Goal: Transaction & Acquisition: Purchase product/service

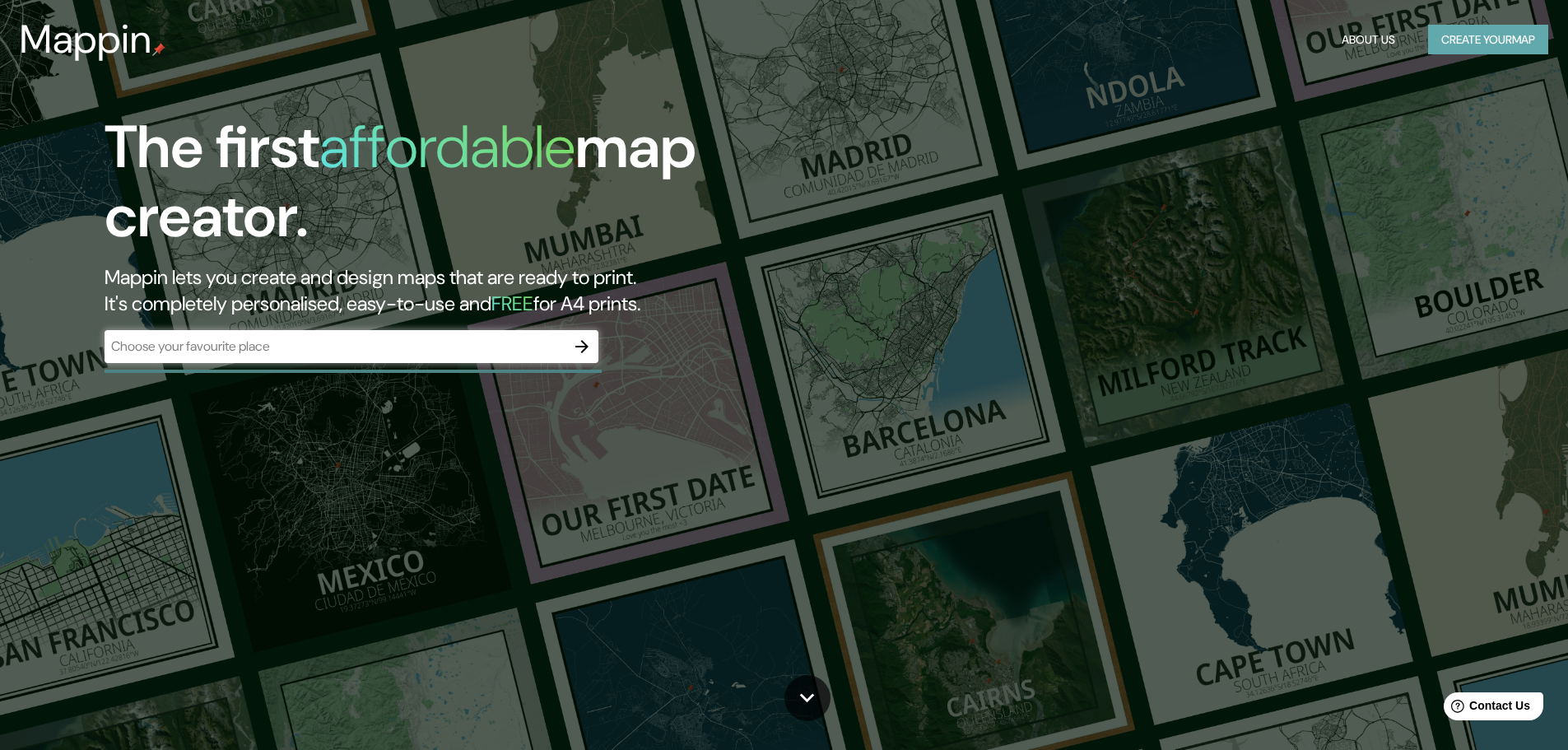
click at [1468, 37] on button "Create your map" at bounding box center [1488, 40] width 120 height 31
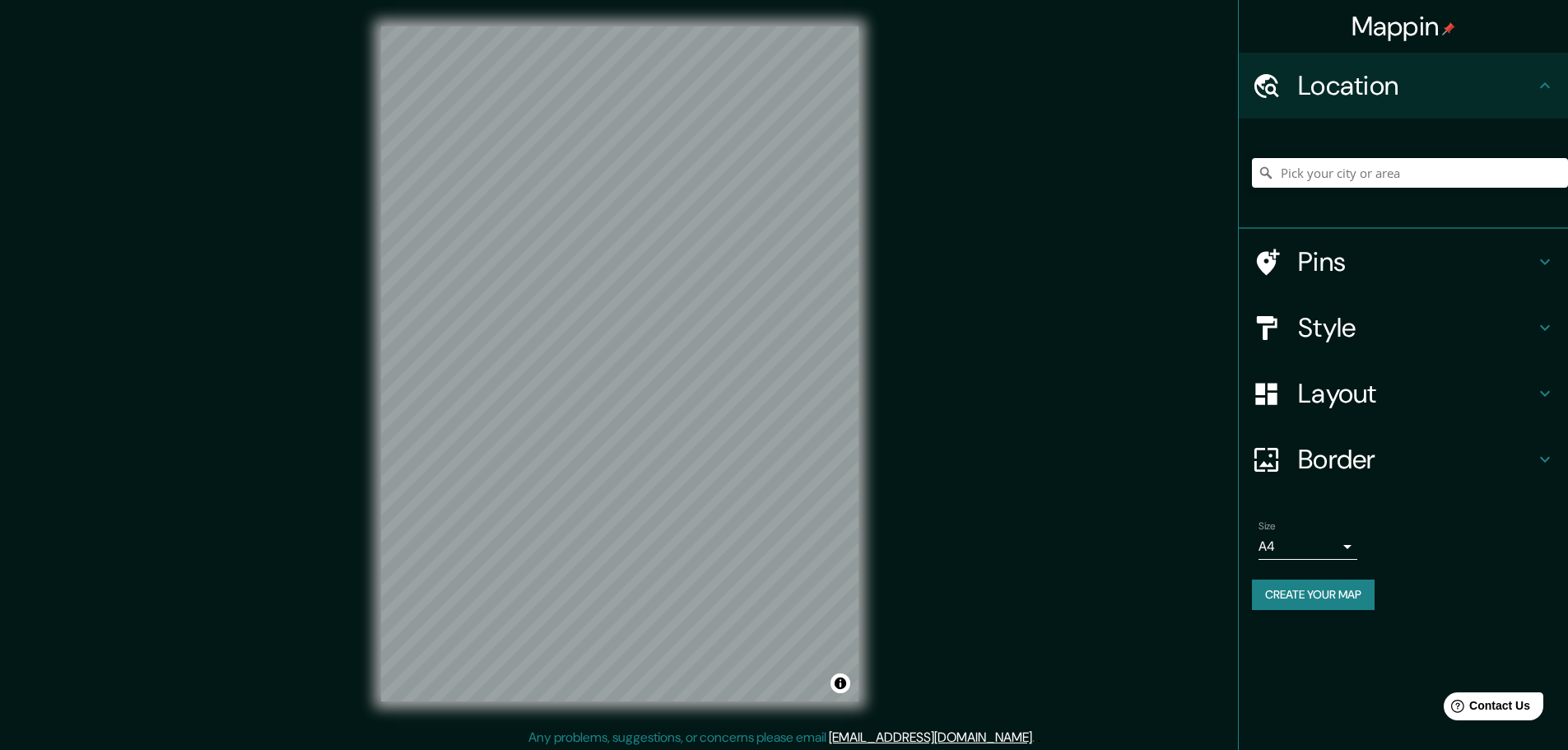
scroll to position [4, 0]
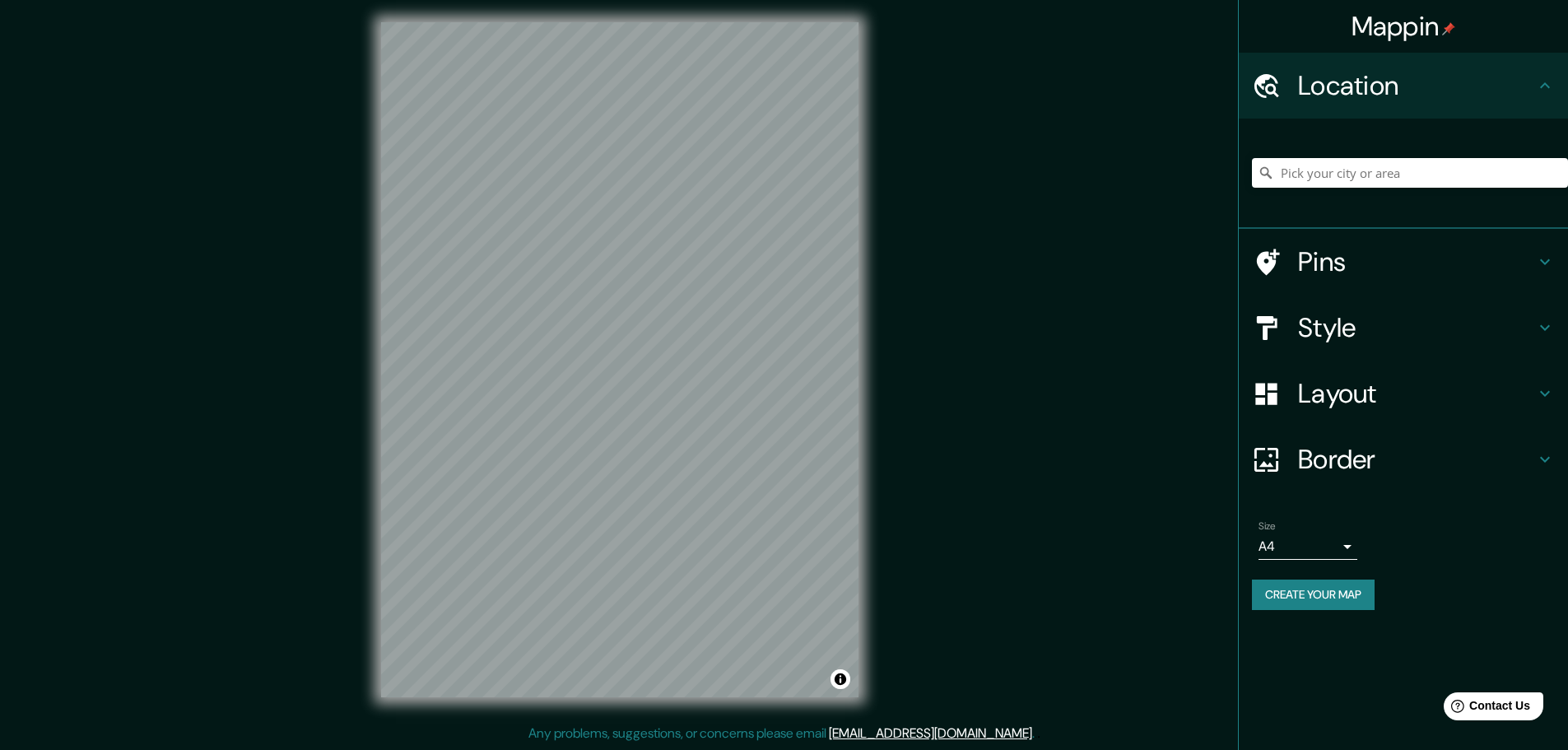
click at [1345, 592] on button "Create your map" at bounding box center [1313, 595] width 122 height 31
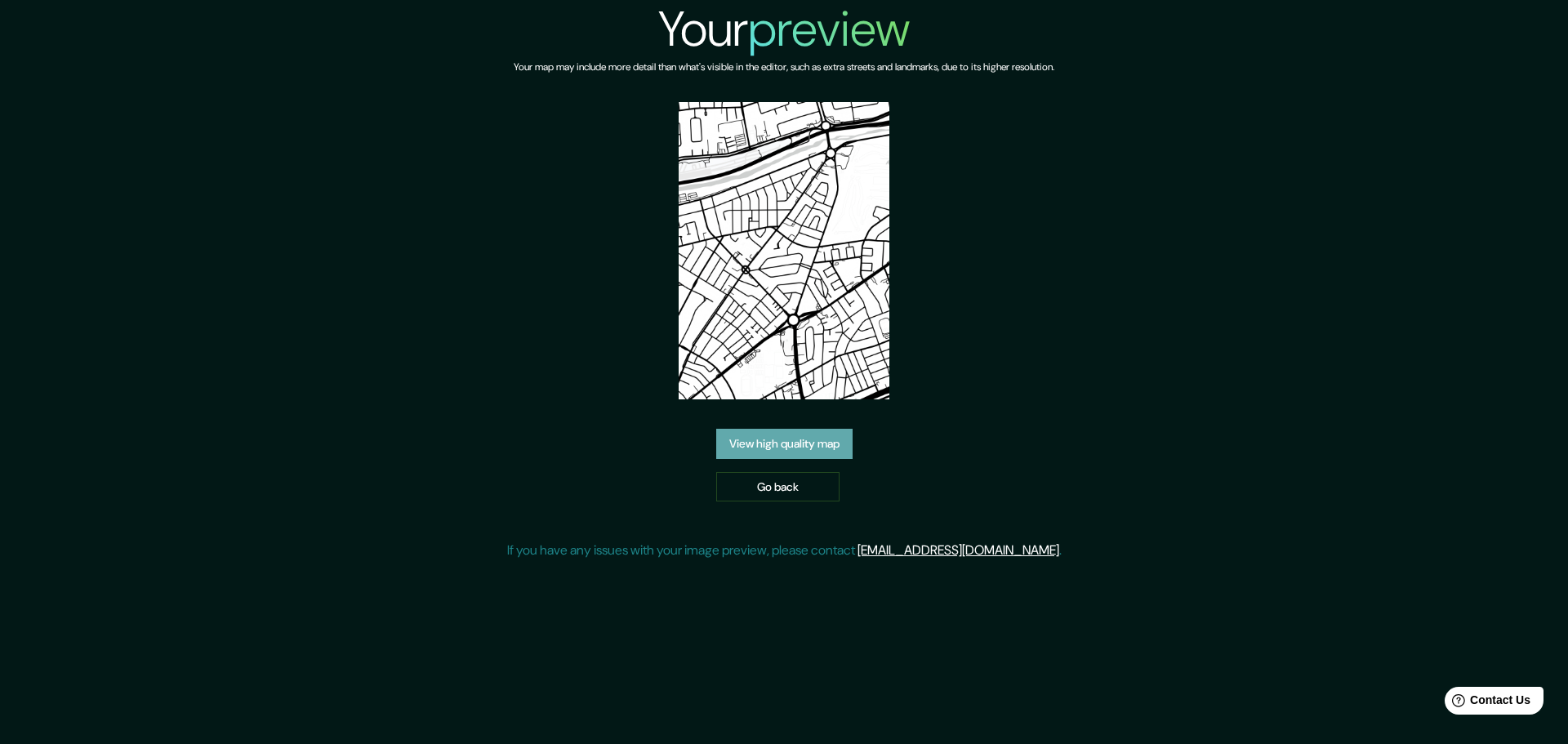
click at [783, 442] on link "View high quality map" at bounding box center [785, 444] width 137 height 30
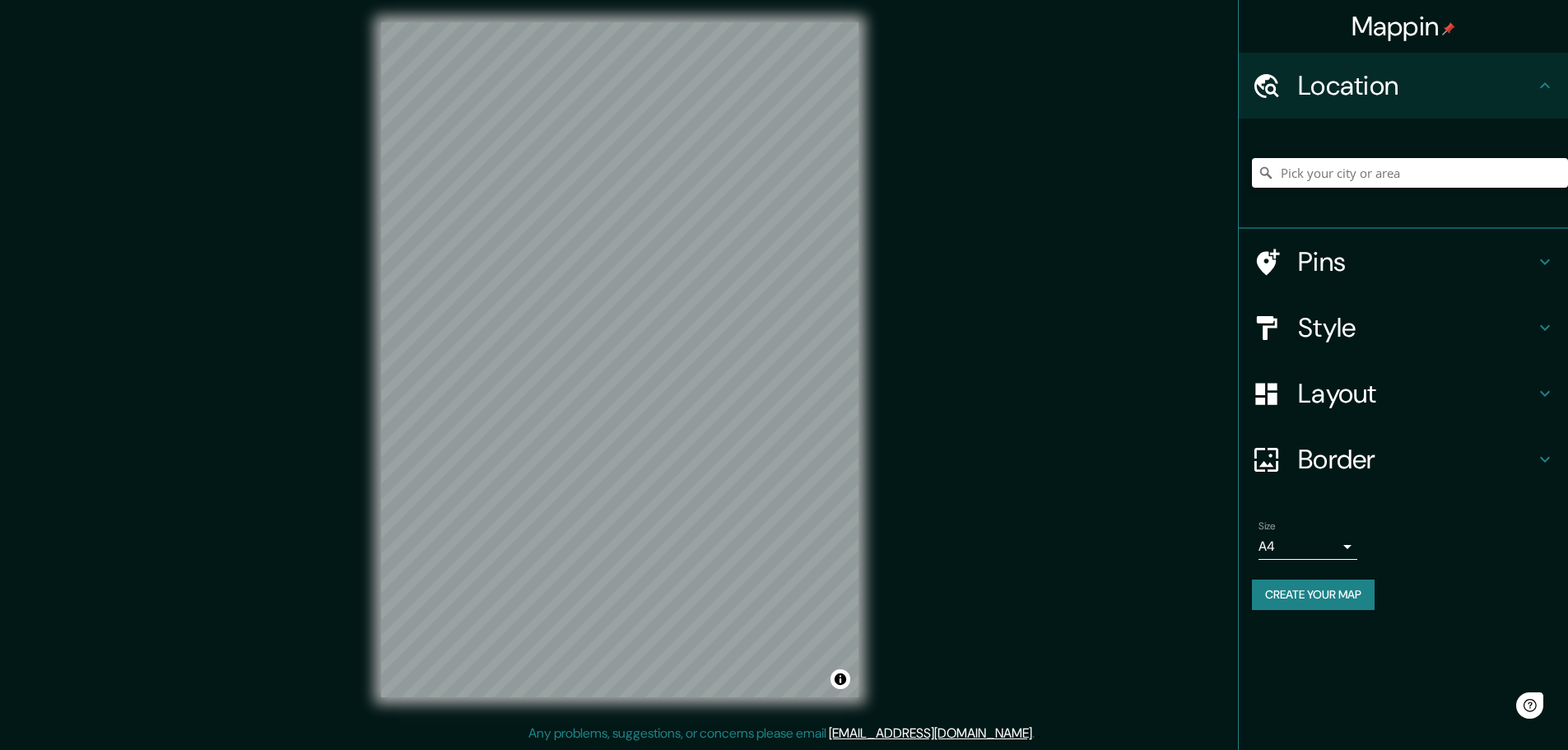
click at [1383, 333] on h4 "Style" at bounding box center [1416, 327] width 237 height 33
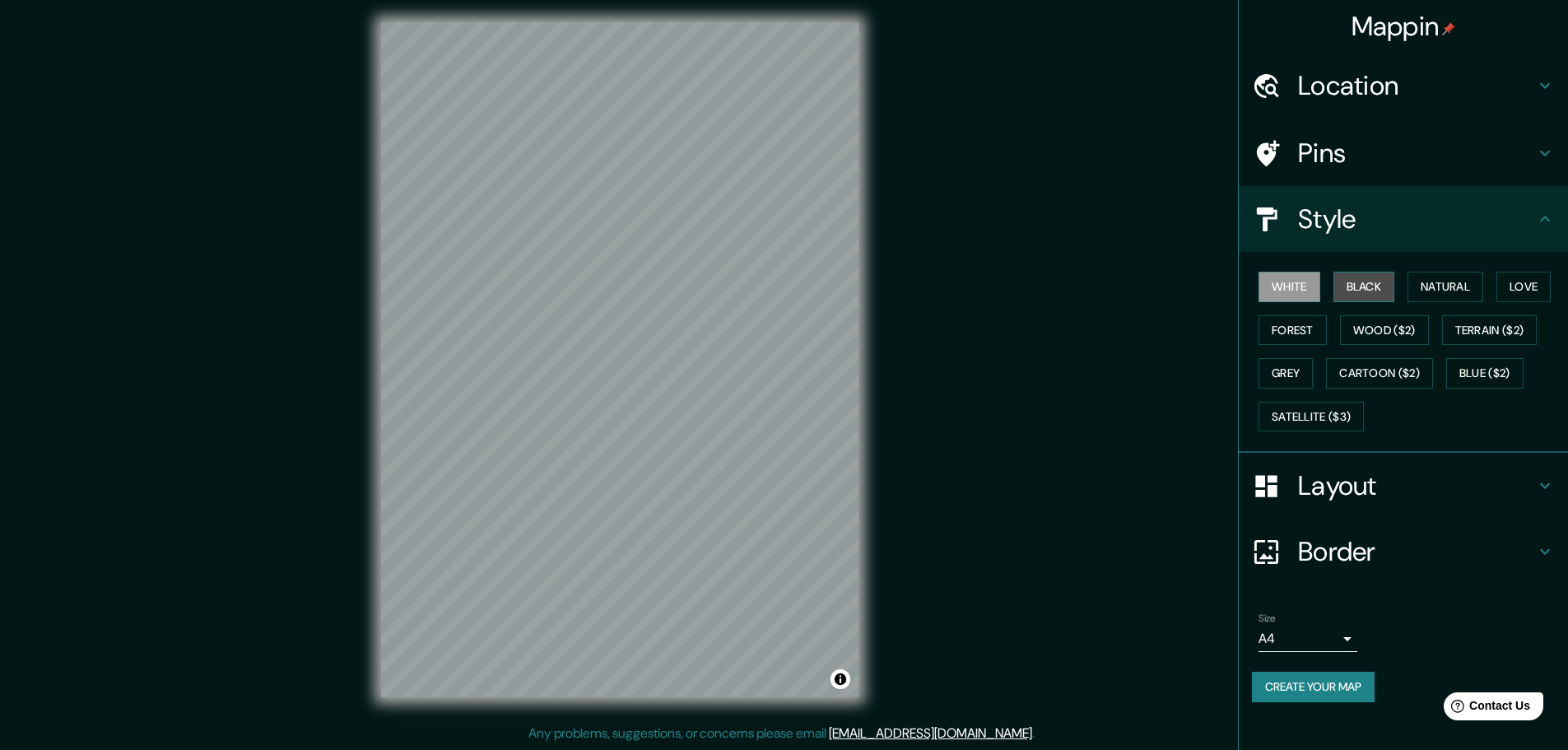
click at [1378, 288] on button "Black" at bounding box center [1363, 287] width 62 height 31
click at [1285, 285] on button "White" at bounding box center [1289, 287] width 62 height 31
click at [1448, 295] on button "Natural" at bounding box center [1445, 287] width 76 height 31
click at [1522, 292] on button "Love" at bounding box center [1523, 287] width 54 height 31
click at [1315, 342] on button "Forest" at bounding box center [1292, 331] width 68 height 31
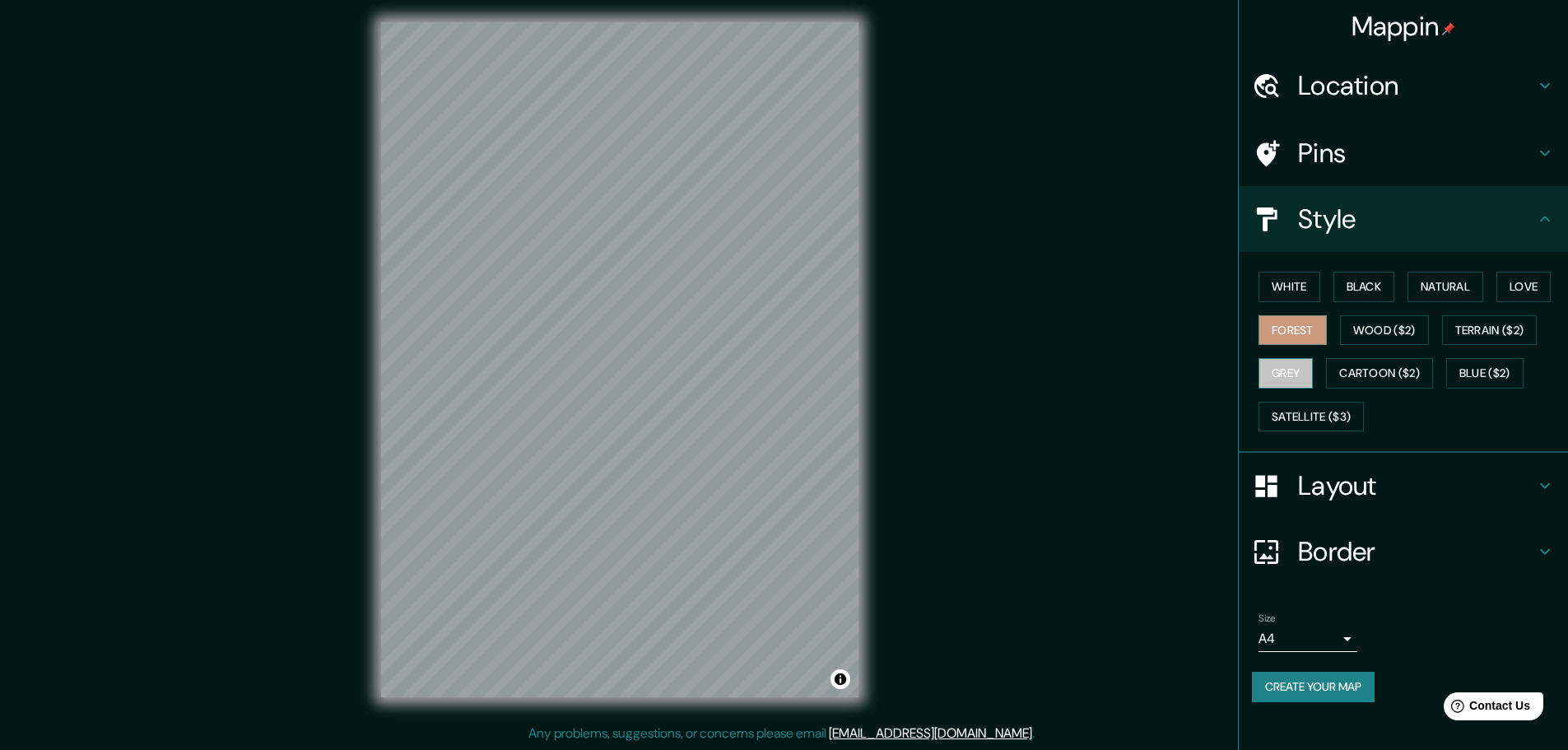
click at [1296, 374] on button "Grey" at bounding box center [1285, 373] width 54 height 31
click at [1352, 412] on button "Satellite ($3)" at bounding box center [1311, 417] width 105 height 31
click at [1281, 298] on button "White" at bounding box center [1289, 287] width 62 height 31
click at [1294, 369] on button "Grey" at bounding box center [1285, 373] width 54 height 31
click at [1371, 291] on button "Black" at bounding box center [1363, 287] width 62 height 31
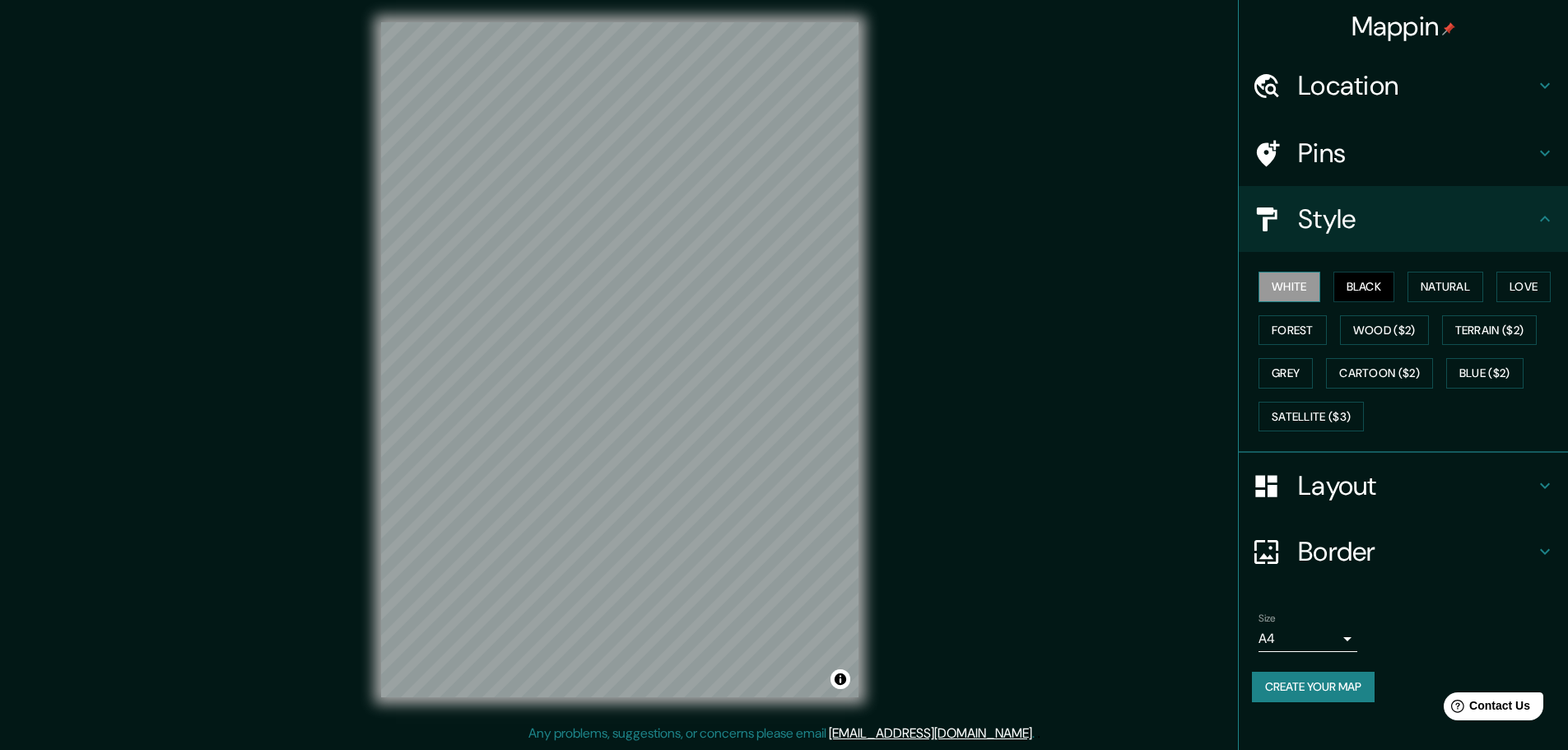
click at [1298, 296] on button "White" at bounding box center [1289, 287] width 62 height 31
click at [1312, 203] on h4 "Style" at bounding box center [1416, 219] width 237 height 33
click at [1329, 165] on h4 "Pins" at bounding box center [1416, 153] width 237 height 33
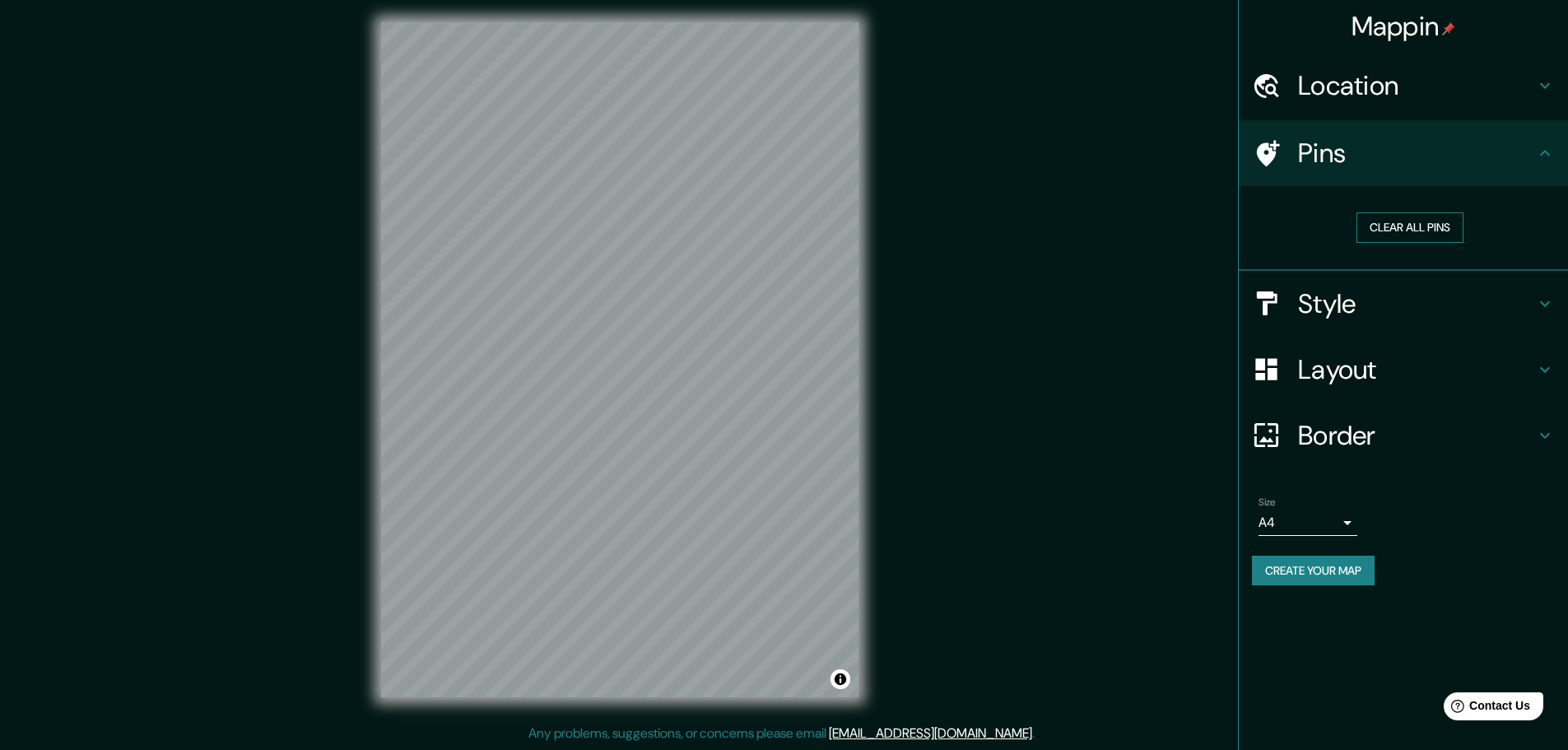
click at [1426, 226] on button "Clear all pins" at bounding box center [1409, 228] width 107 height 31
click at [1415, 91] on h4 "Location" at bounding box center [1416, 85] width 237 height 33
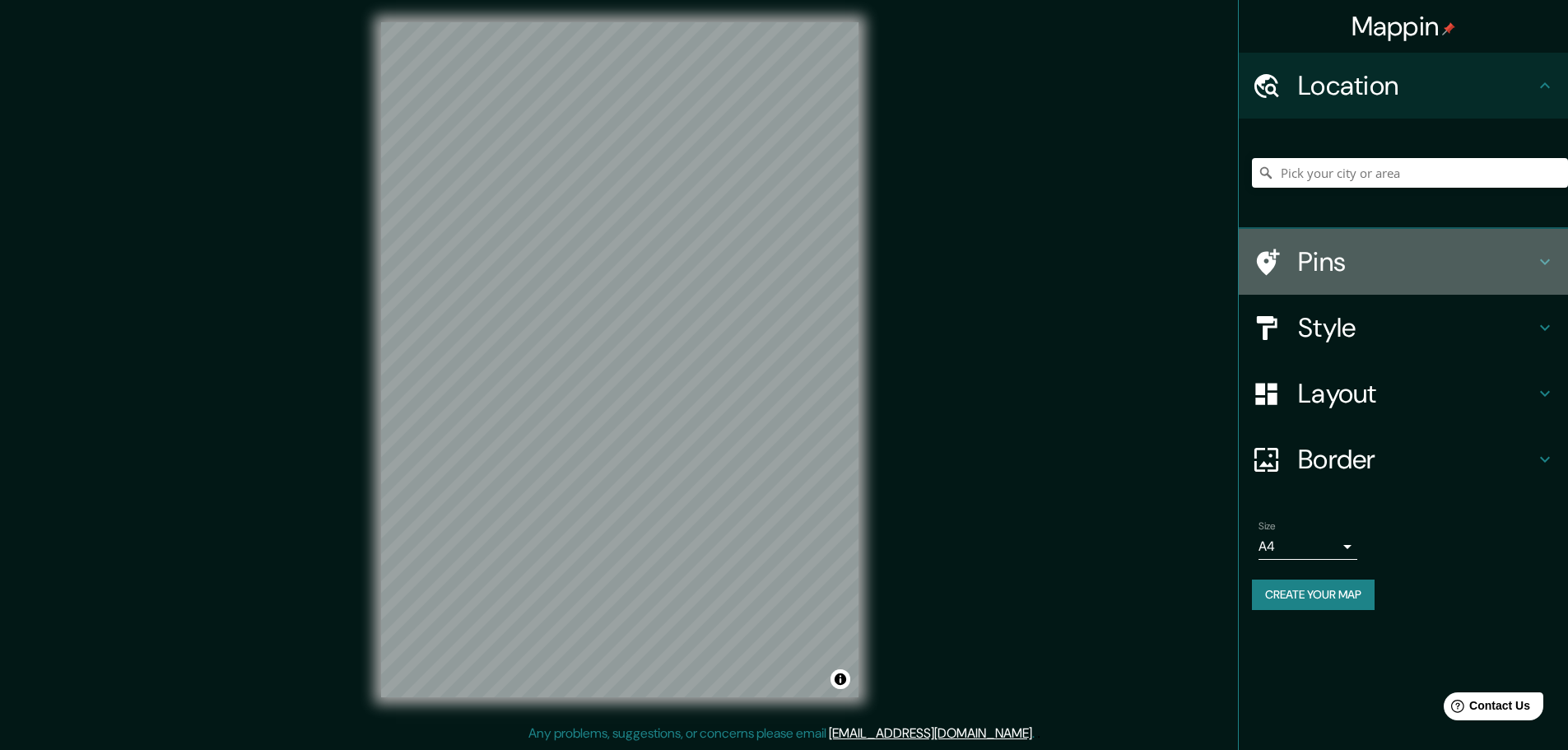
click at [1411, 263] on h4 "Pins" at bounding box center [1416, 261] width 237 height 33
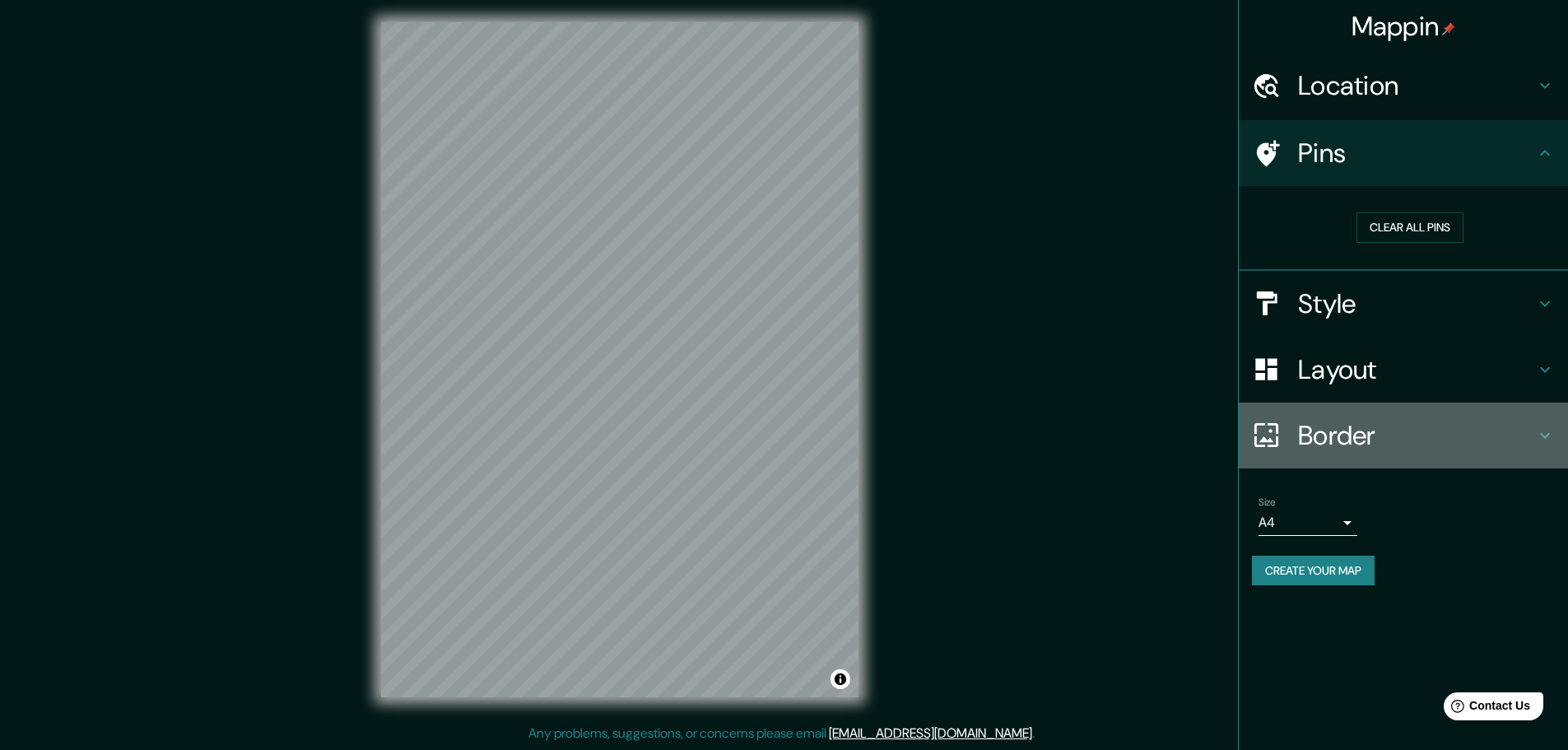
click at [1418, 426] on h4 "Border" at bounding box center [1416, 435] width 237 height 33
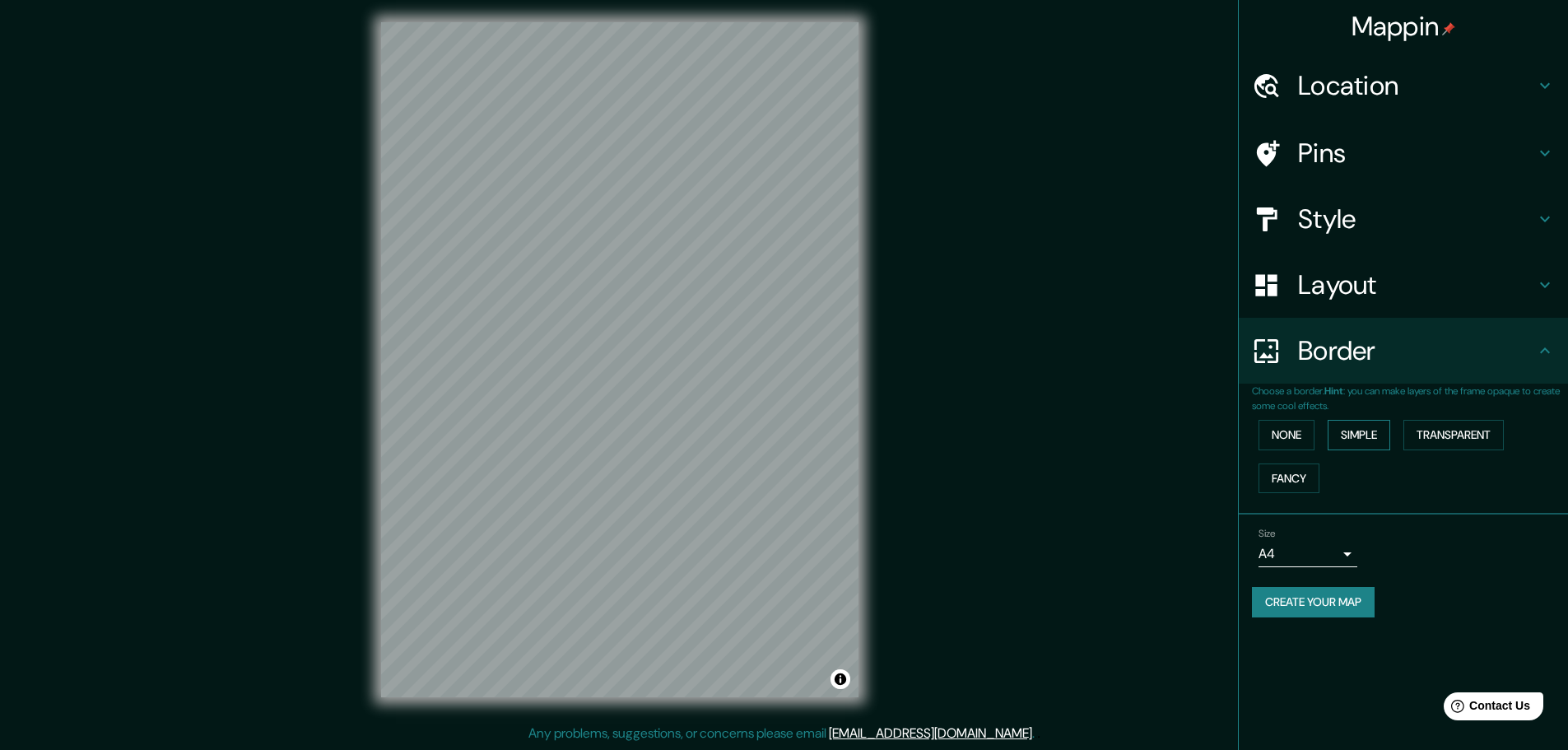
click at [1360, 432] on button "Simple" at bounding box center [1358, 435] width 62 height 31
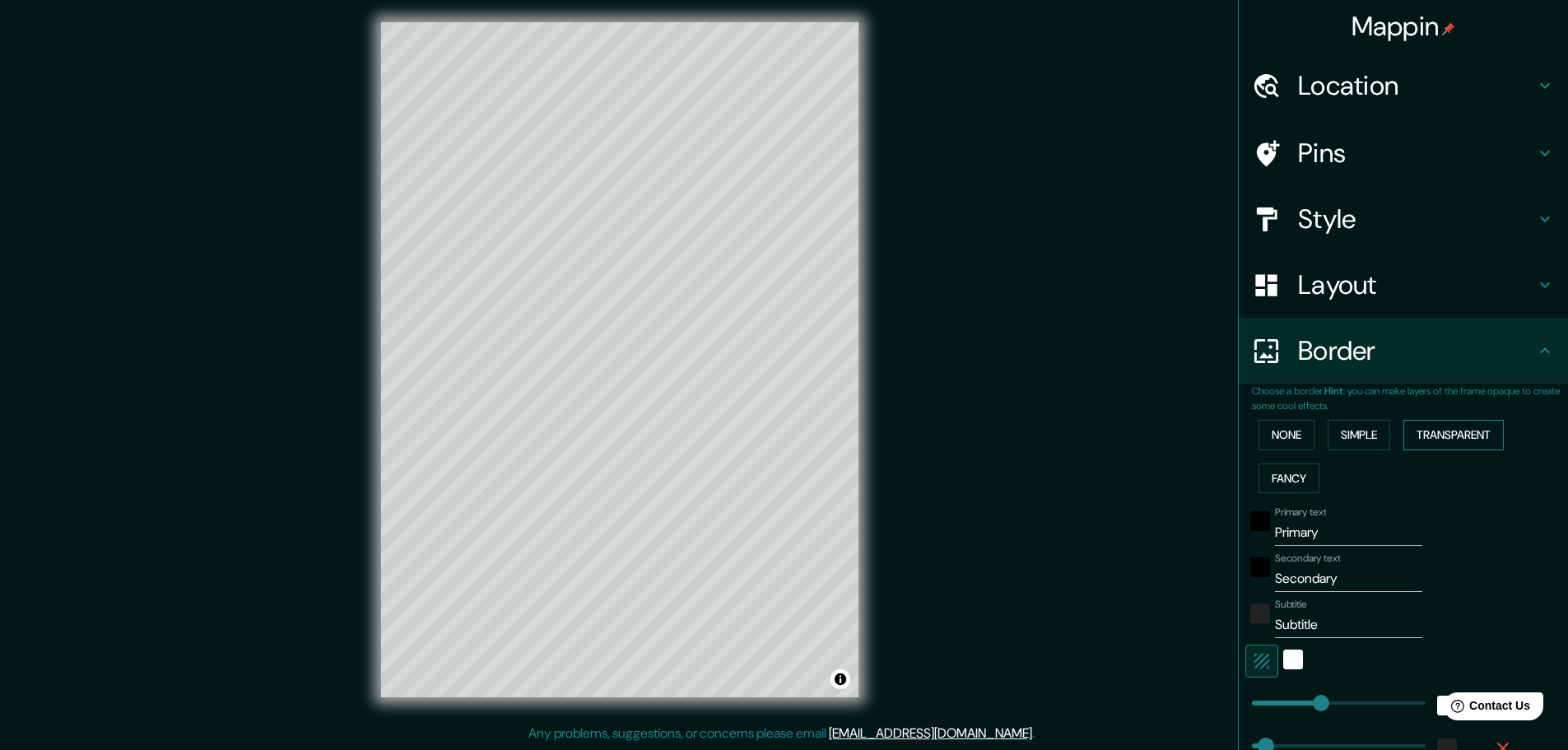
click at [1429, 438] on button "Transparent" at bounding box center [1452, 435] width 100 height 31
click at [1274, 470] on button "Fancy" at bounding box center [1289, 479] width 61 height 31
click at [1275, 436] on button "None" at bounding box center [1286, 435] width 56 height 31
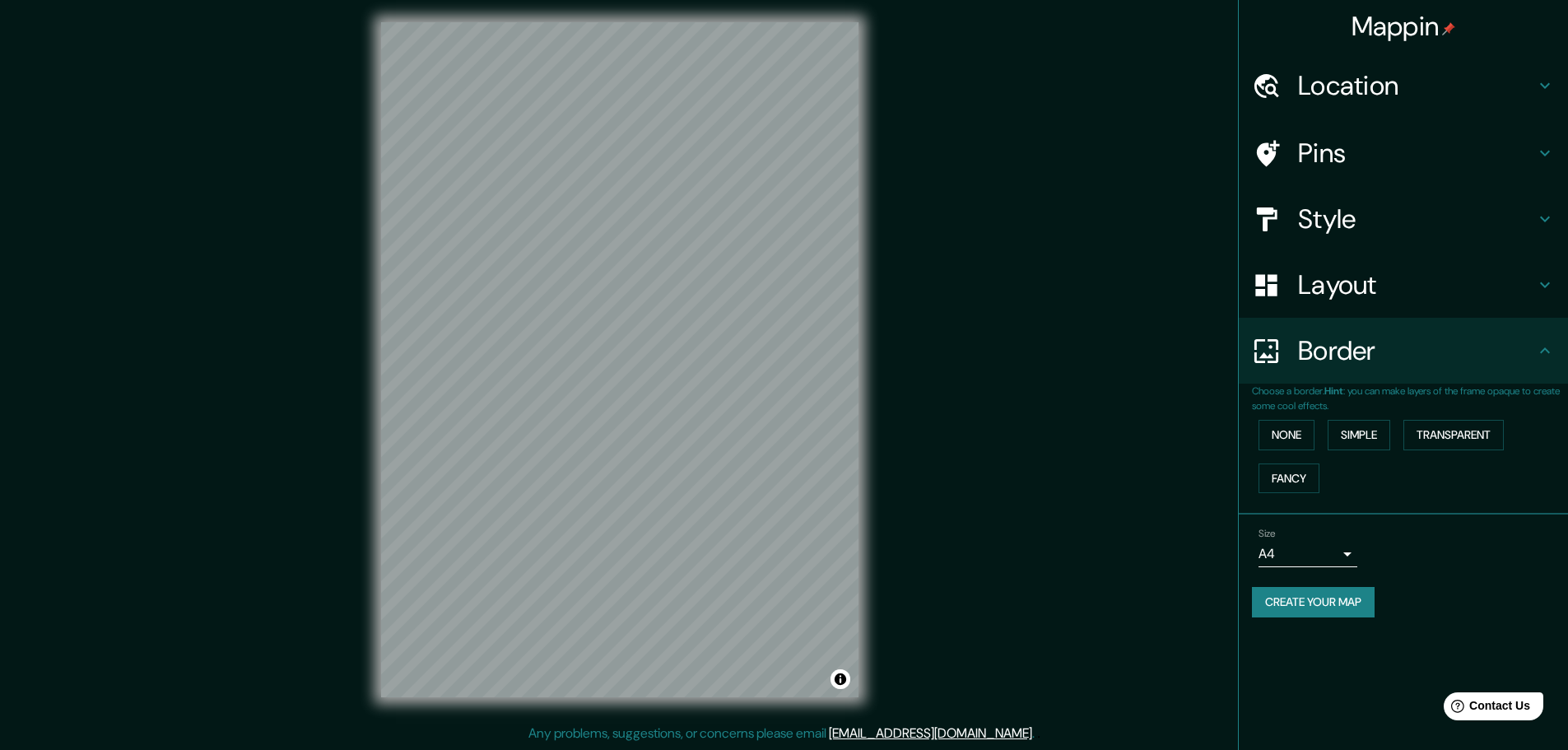
click at [1371, 323] on div "Border" at bounding box center [1403, 350] width 329 height 66
click at [1373, 294] on h4 "Layout" at bounding box center [1416, 285] width 237 height 33
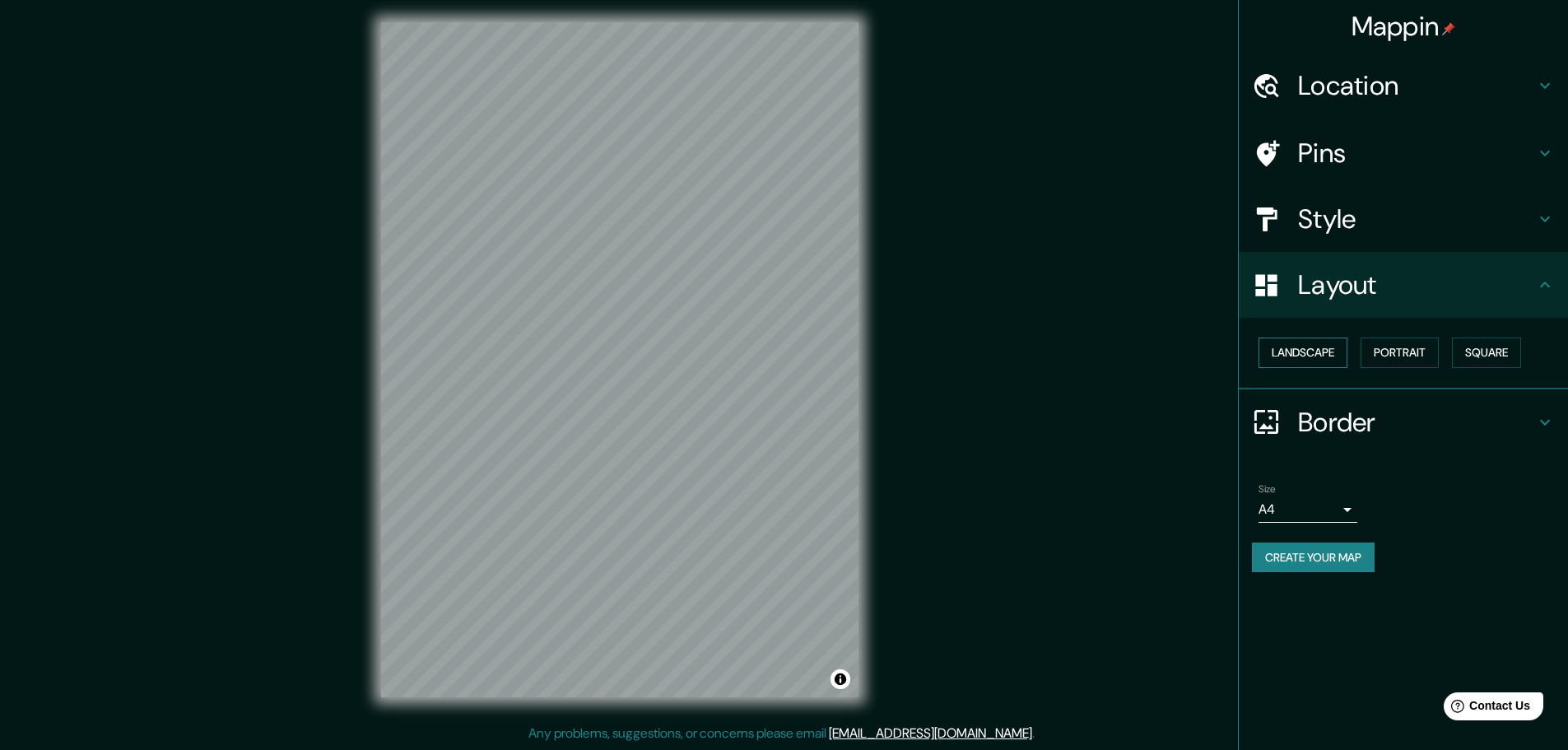
click at [1328, 359] on button "Landscape" at bounding box center [1302, 353] width 89 height 31
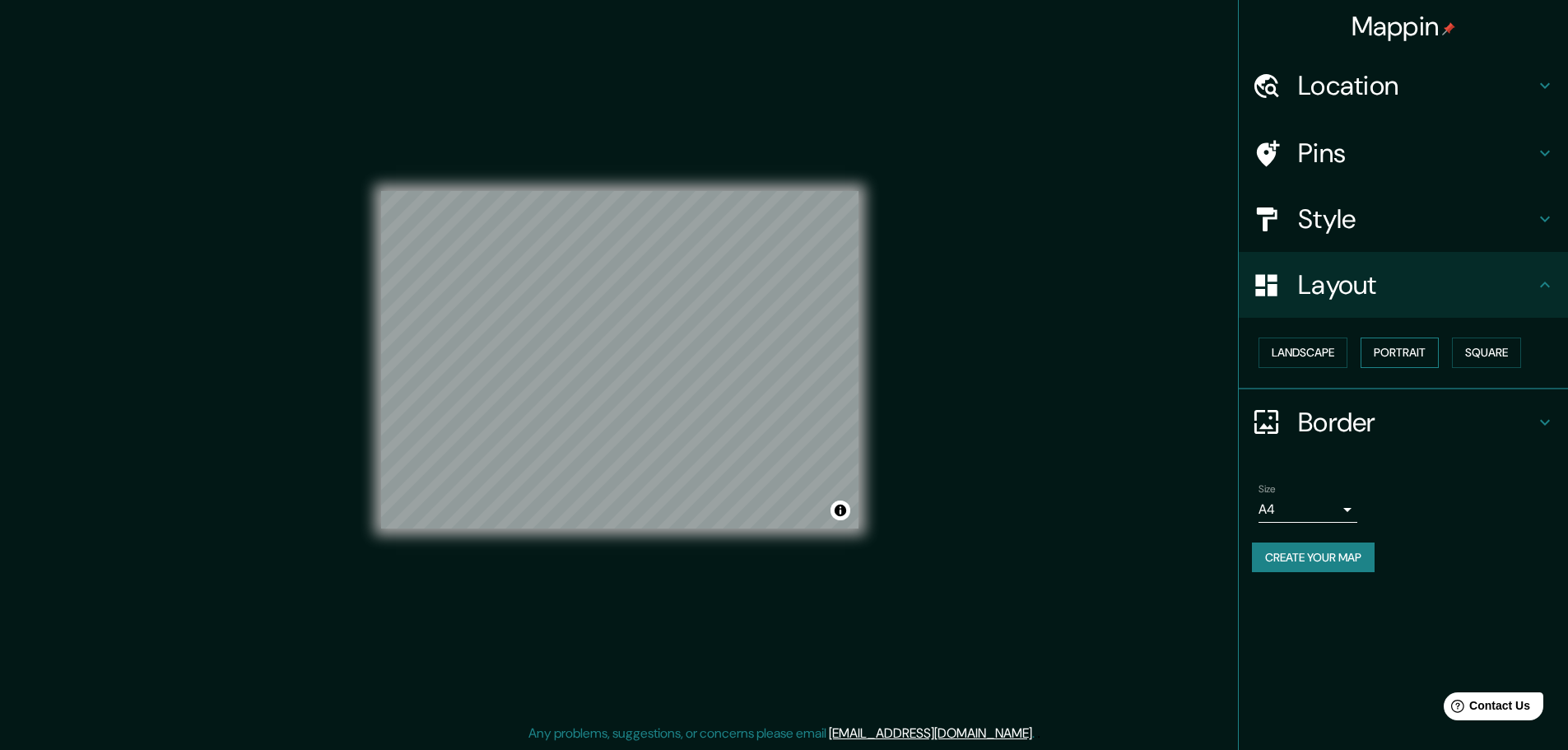
click at [1402, 355] on button "Portrait" at bounding box center [1400, 353] width 78 height 31
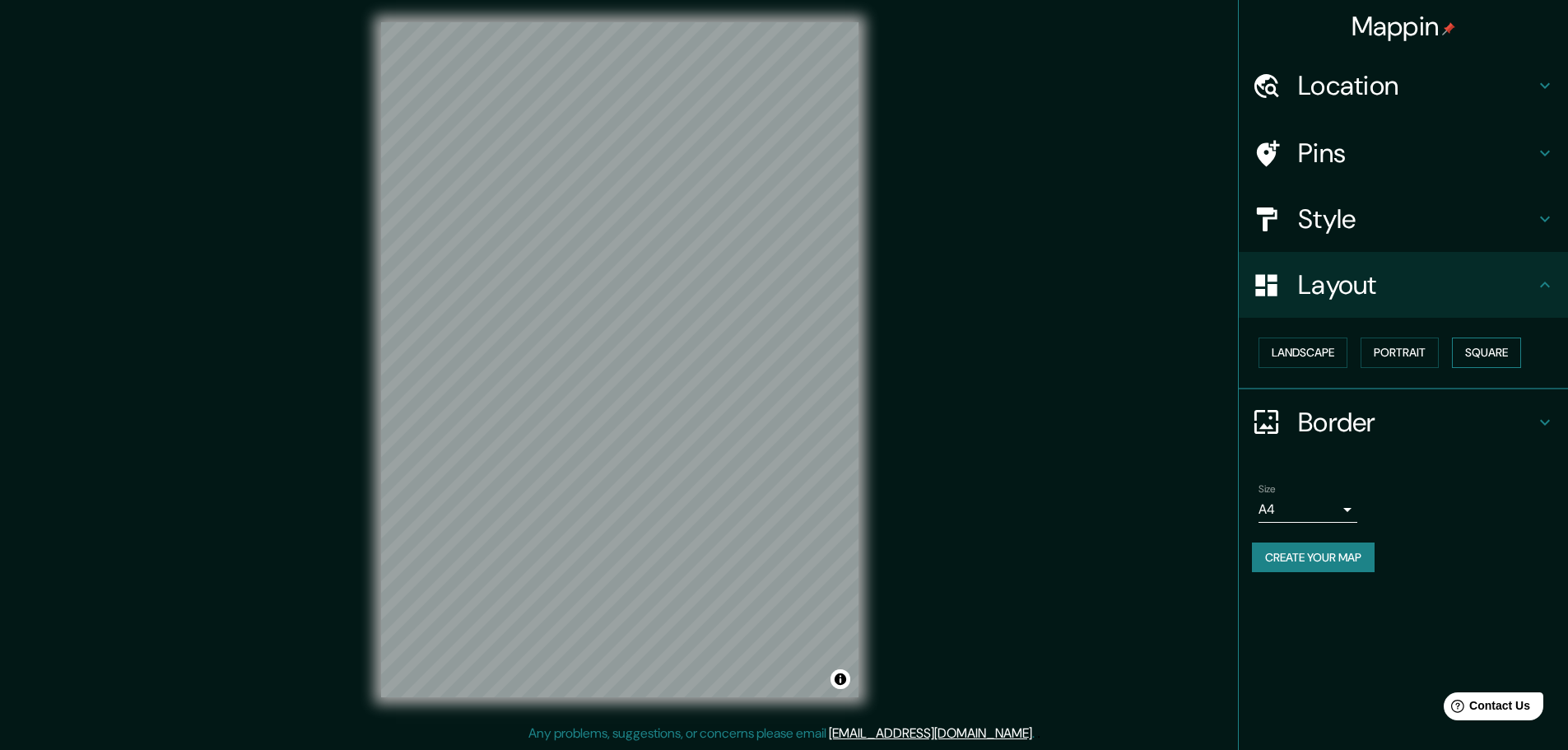
click at [1498, 359] on button "Square" at bounding box center [1486, 353] width 69 height 31
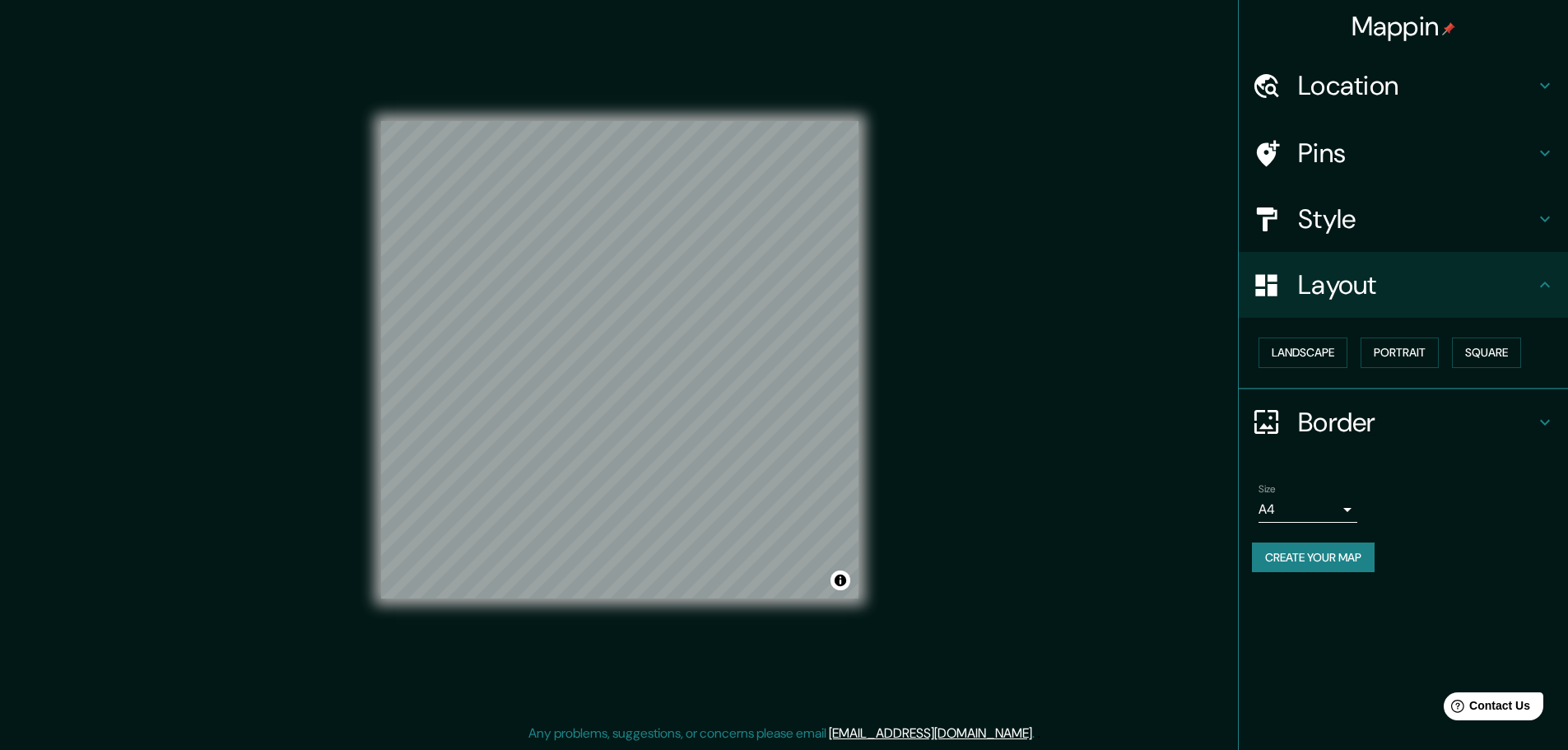
click at [1370, 105] on div "Location" at bounding box center [1403, 85] width 329 height 66
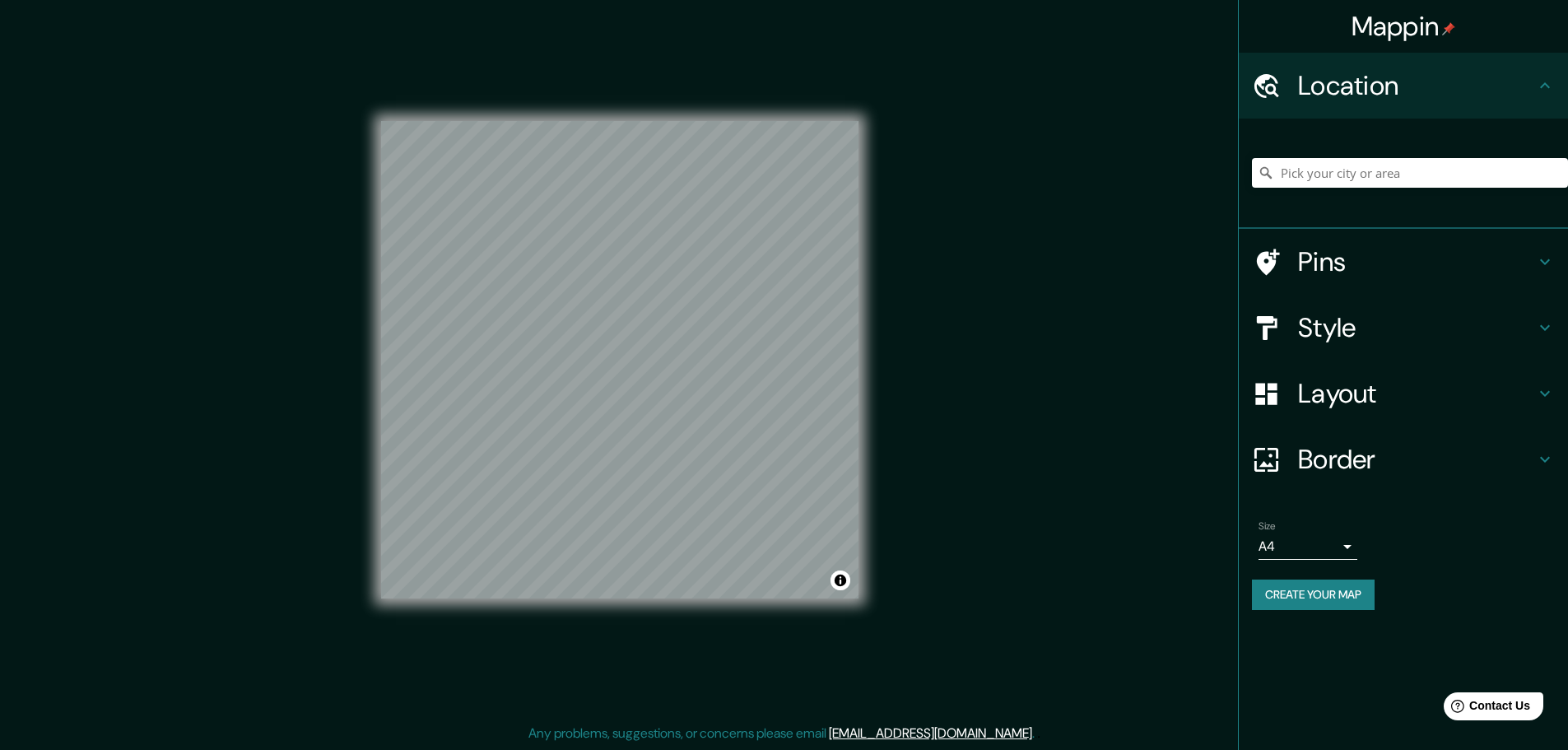
click at [1403, 97] on h4 "Location" at bounding box center [1416, 85] width 237 height 33
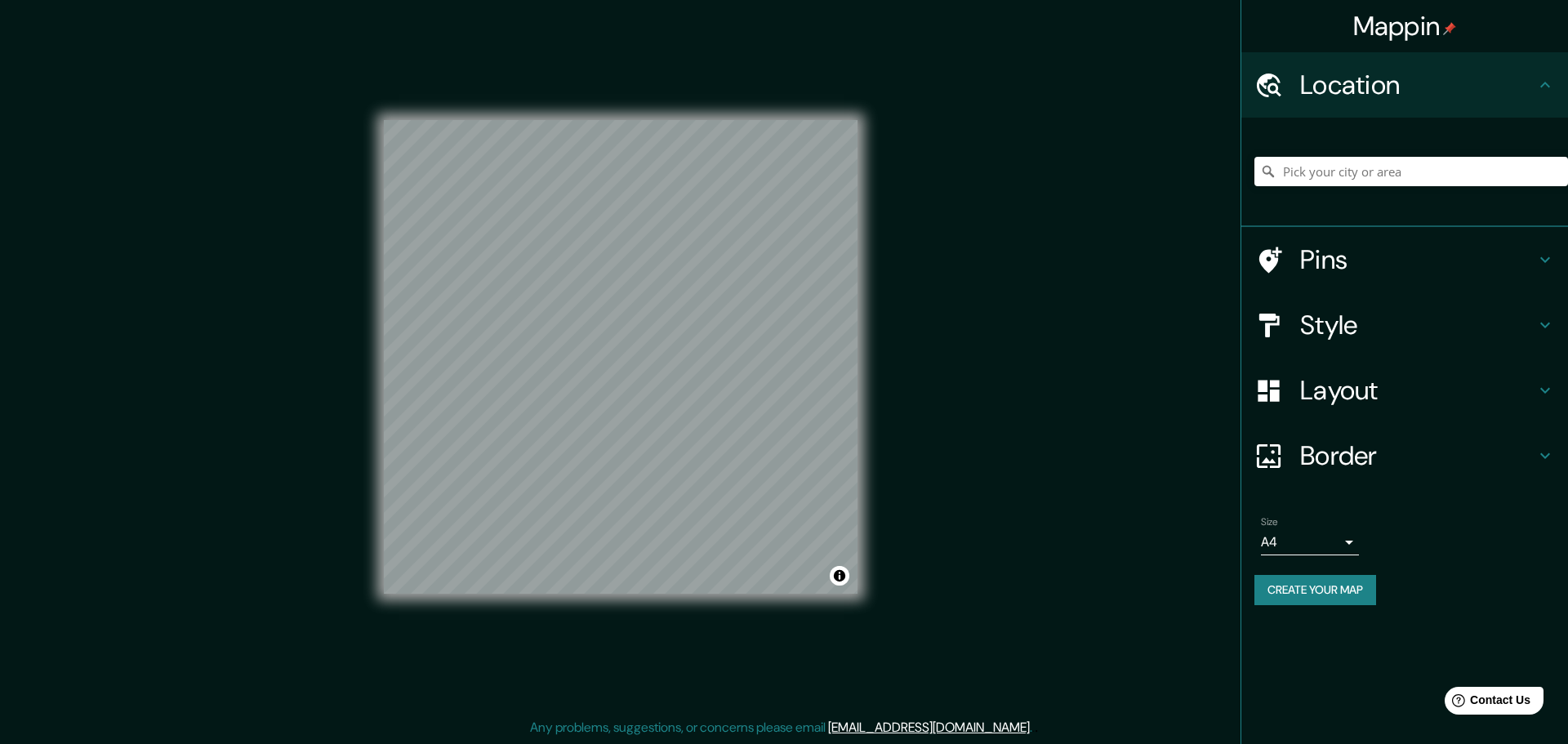
click at [1306, 543] on body "Mappin Location Pins Style Layout Border Choose a border. Hint : you can make l…" at bounding box center [784, 368] width 1568 height 744
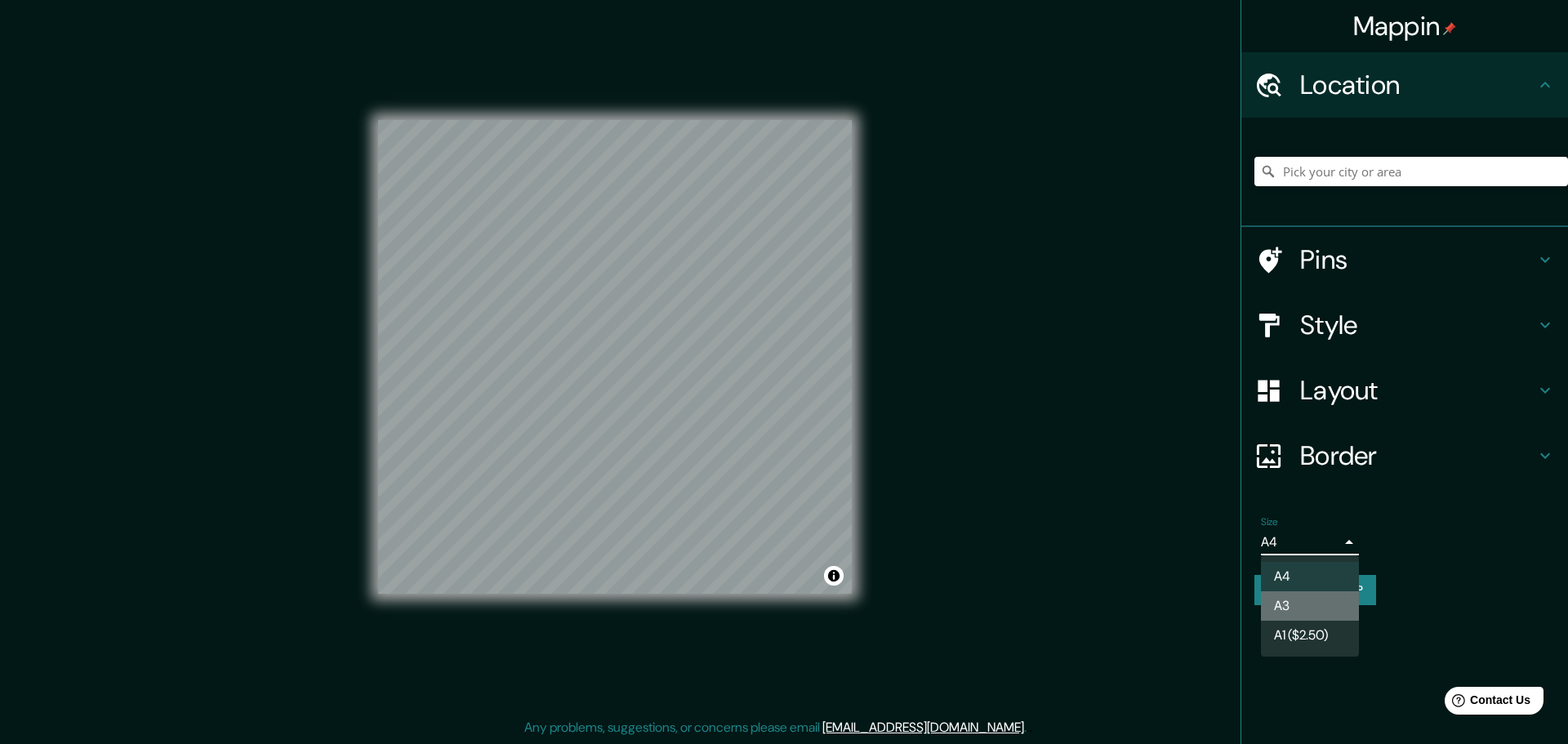
click at [1328, 603] on li "A3" at bounding box center [1310, 605] width 98 height 29
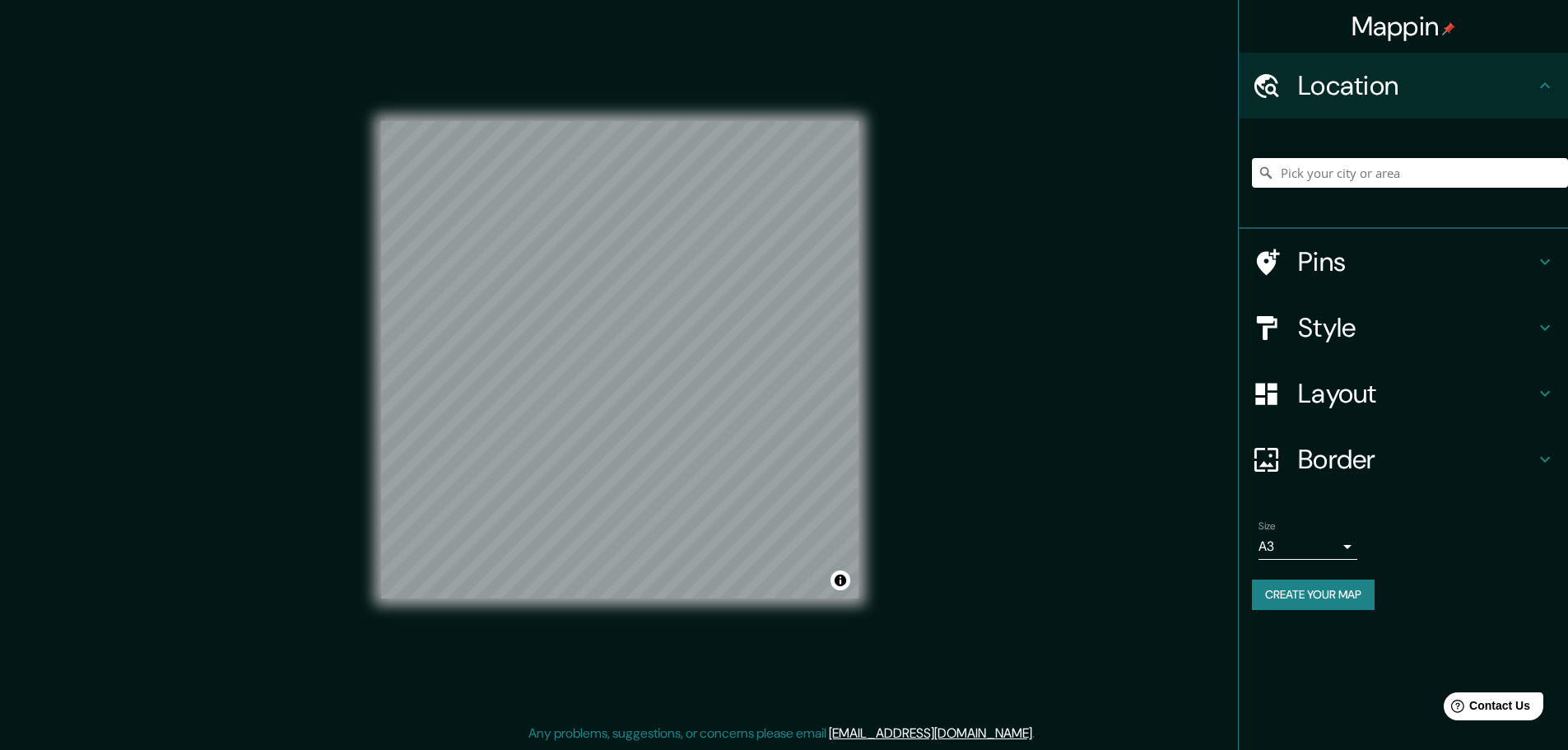
click at [1310, 587] on button "Create your map" at bounding box center [1313, 595] width 122 height 31
click at [1338, 601] on button "Create your map" at bounding box center [1313, 595] width 122 height 31
click at [1375, 329] on h4 "Style" at bounding box center [1416, 327] width 237 height 33
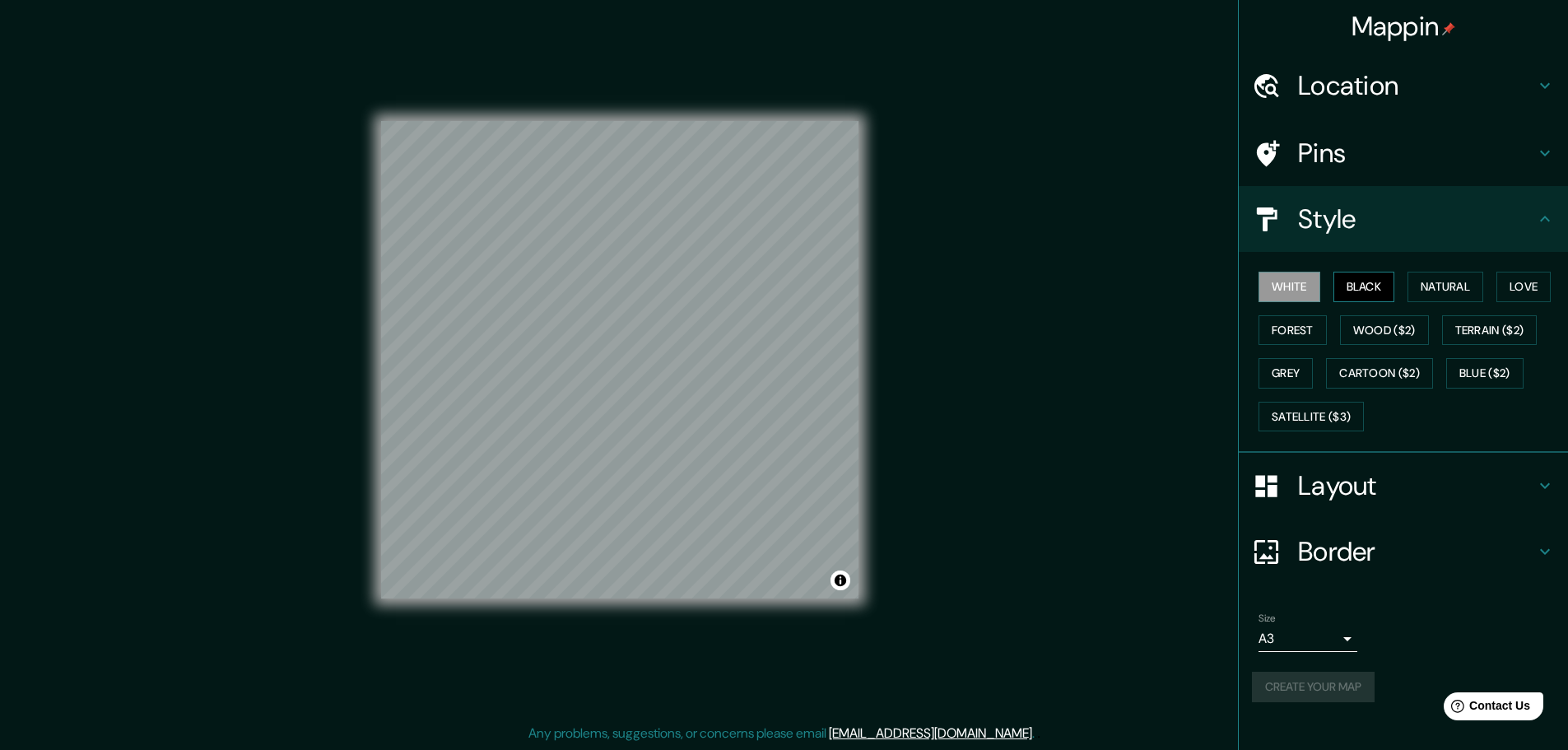
click at [1366, 285] on button "Black" at bounding box center [1363, 287] width 62 height 31
click at [1318, 693] on div "Create your map" at bounding box center [1403, 687] width 303 height 31
click at [1346, 690] on button "Create your map" at bounding box center [1313, 687] width 122 height 31
click at [1296, 683] on button "Create your map" at bounding box center [1313, 687] width 122 height 31
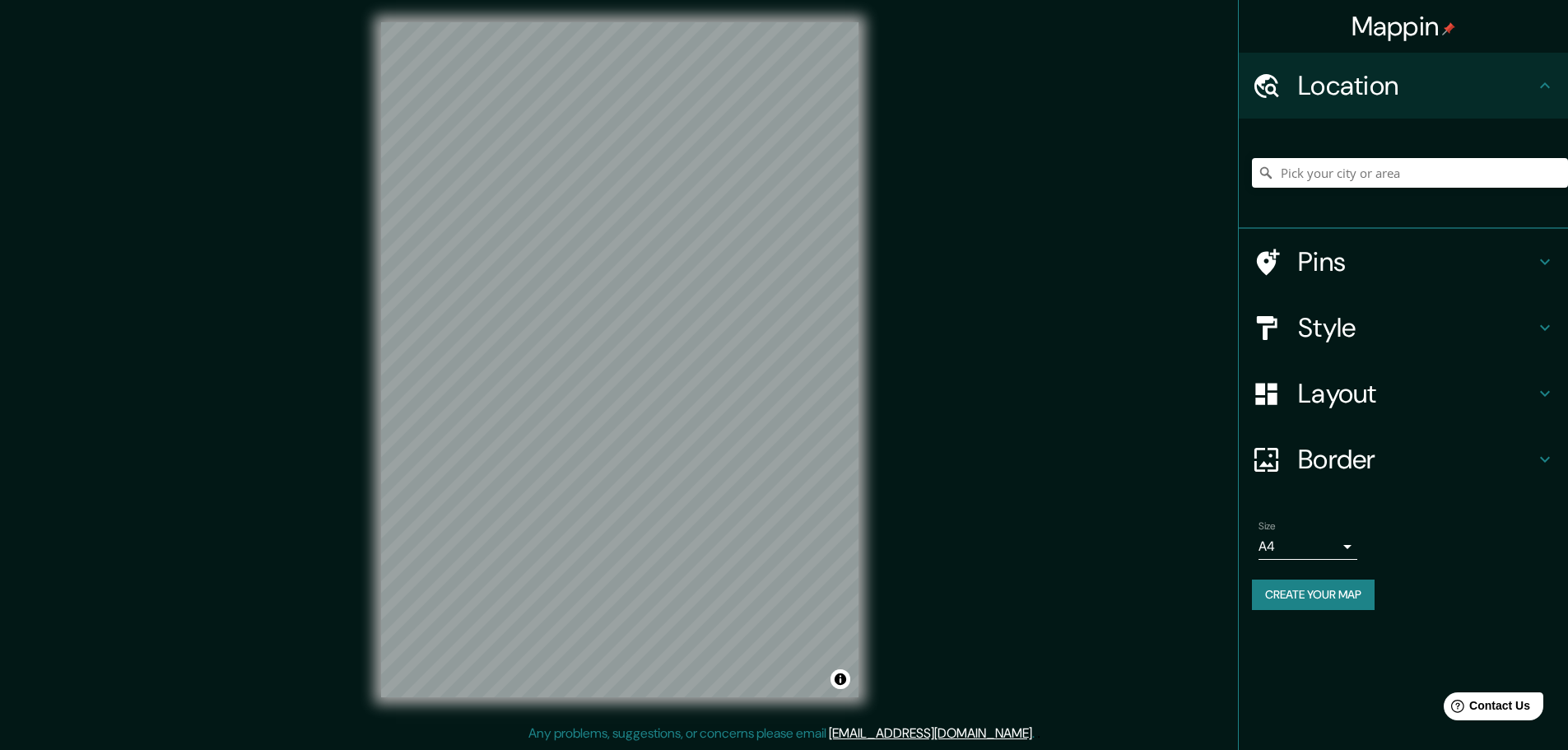
click at [1379, 403] on h4 "Layout" at bounding box center [1416, 393] width 237 height 33
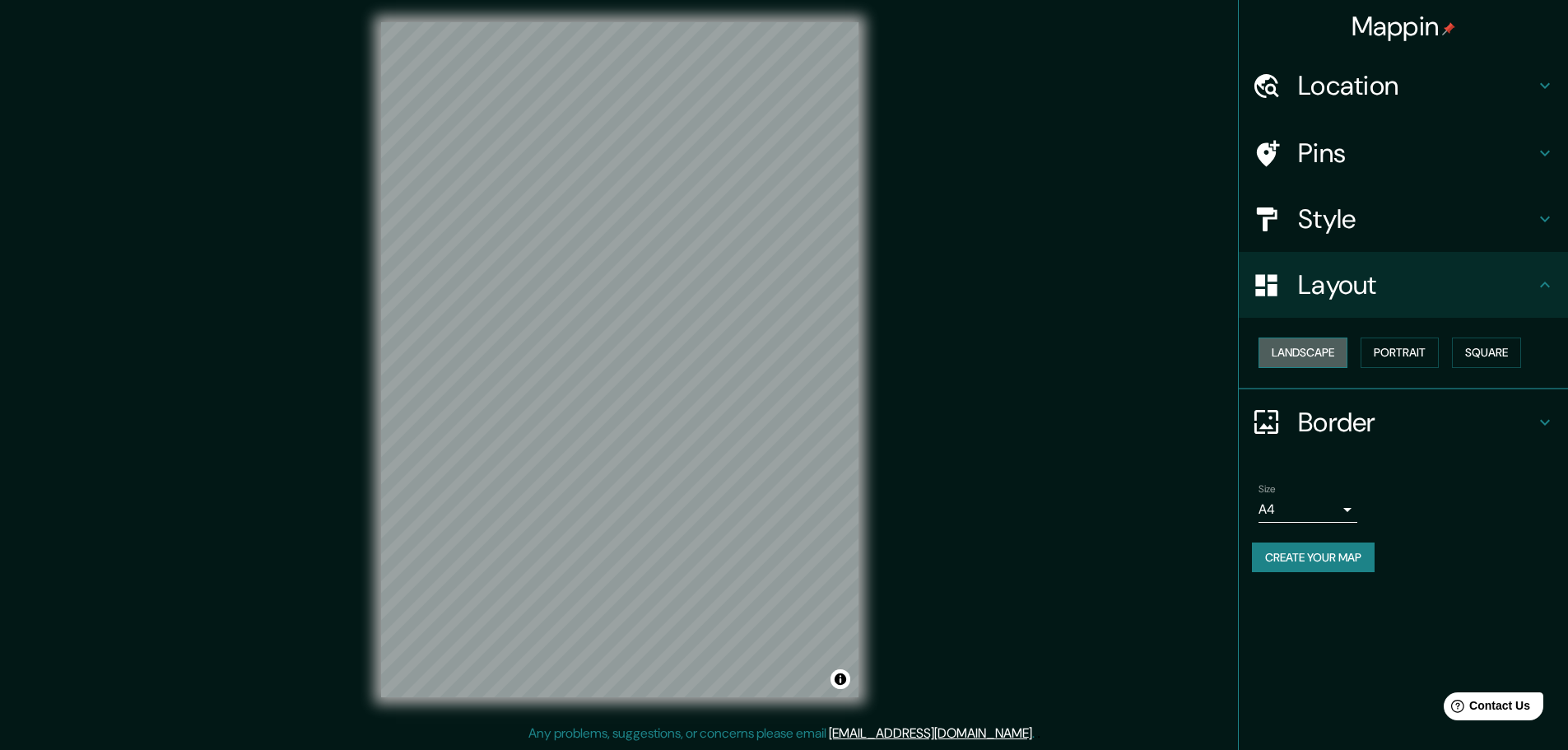
click at [1330, 352] on button "Landscape" at bounding box center [1302, 353] width 89 height 31
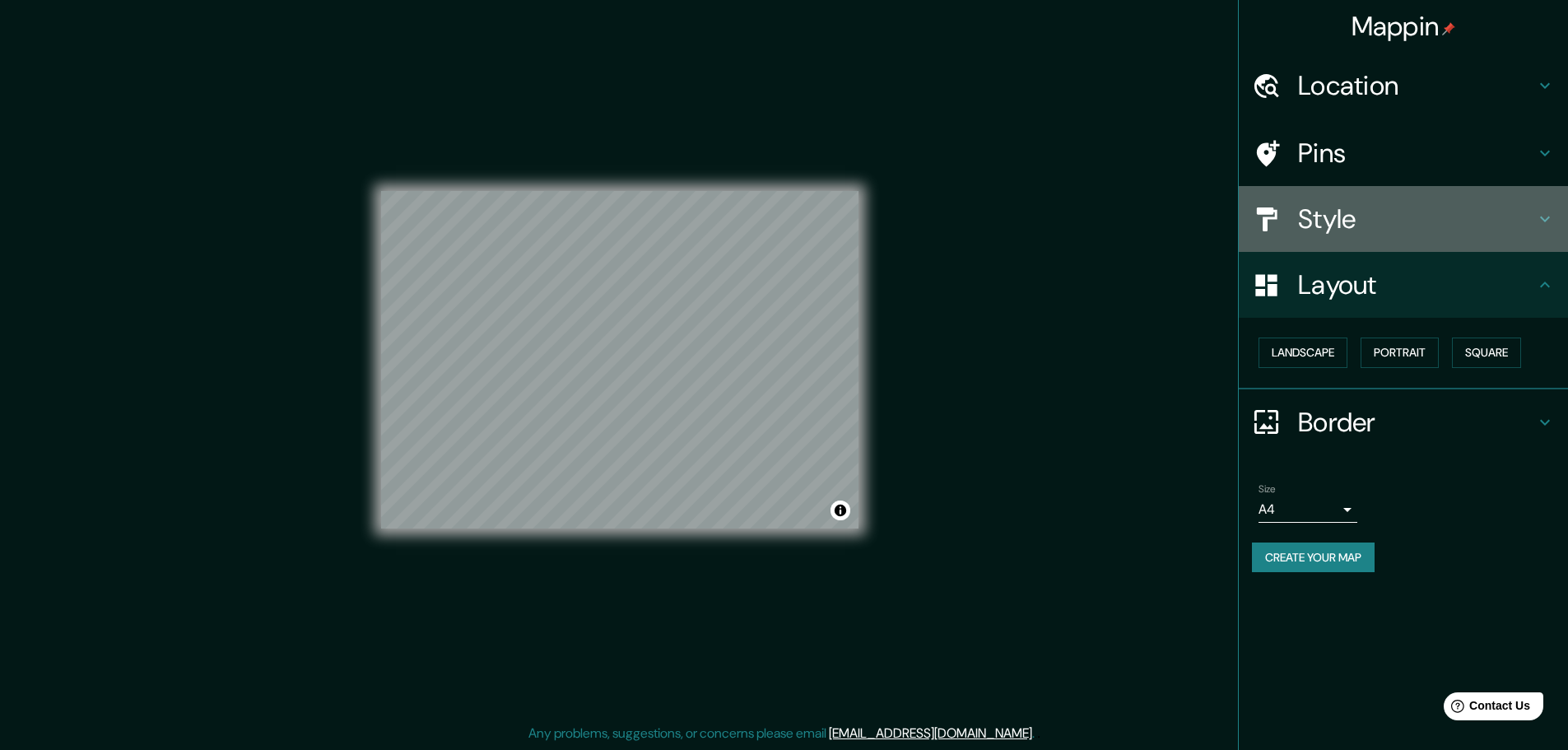
click at [1357, 216] on h4 "Style" at bounding box center [1416, 219] width 237 height 33
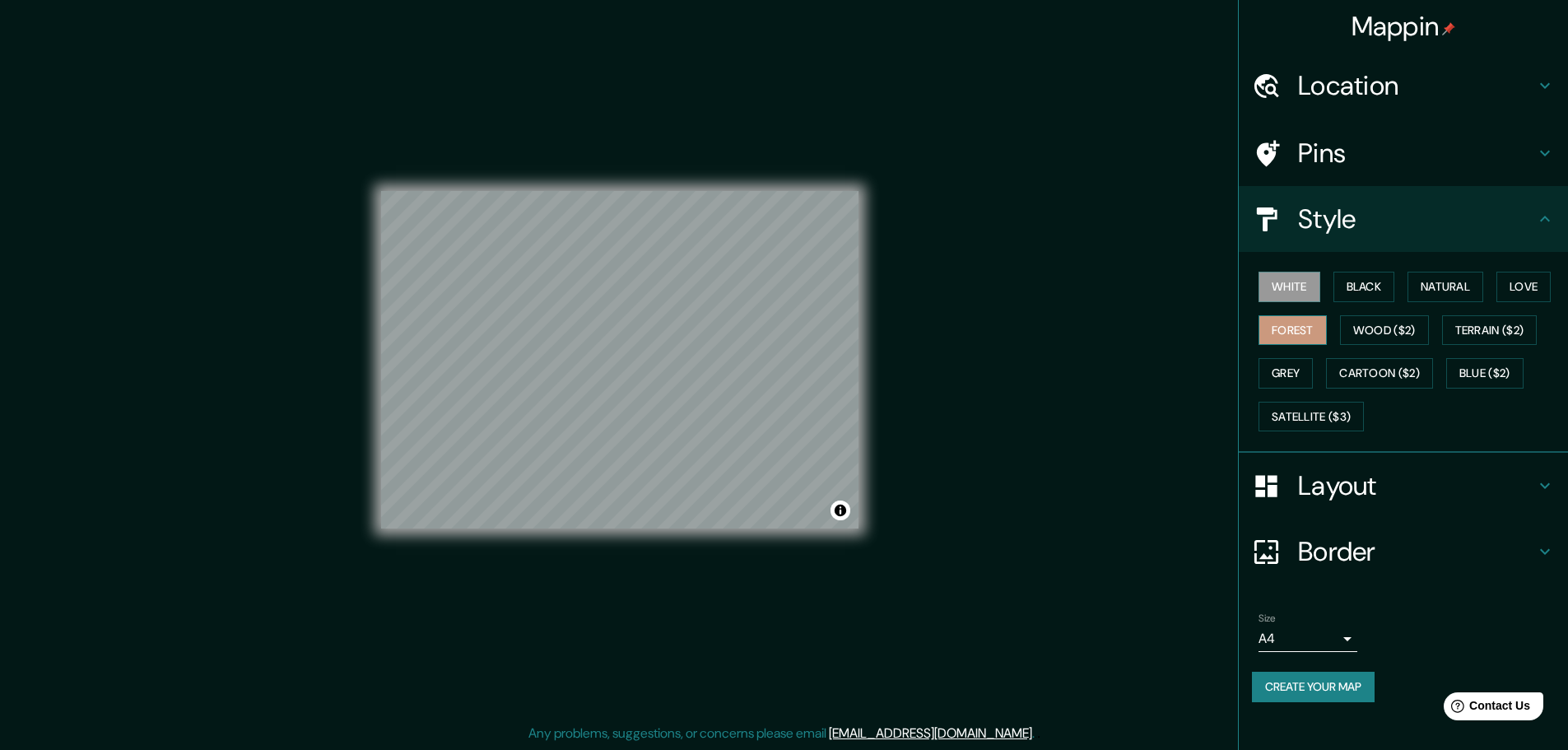
click at [1308, 335] on button "Forest" at bounding box center [1292, 331] width 68 height 31
click at [1479, 287] on button "Natural" at bounding box center [1445, 287] width 76 height 31
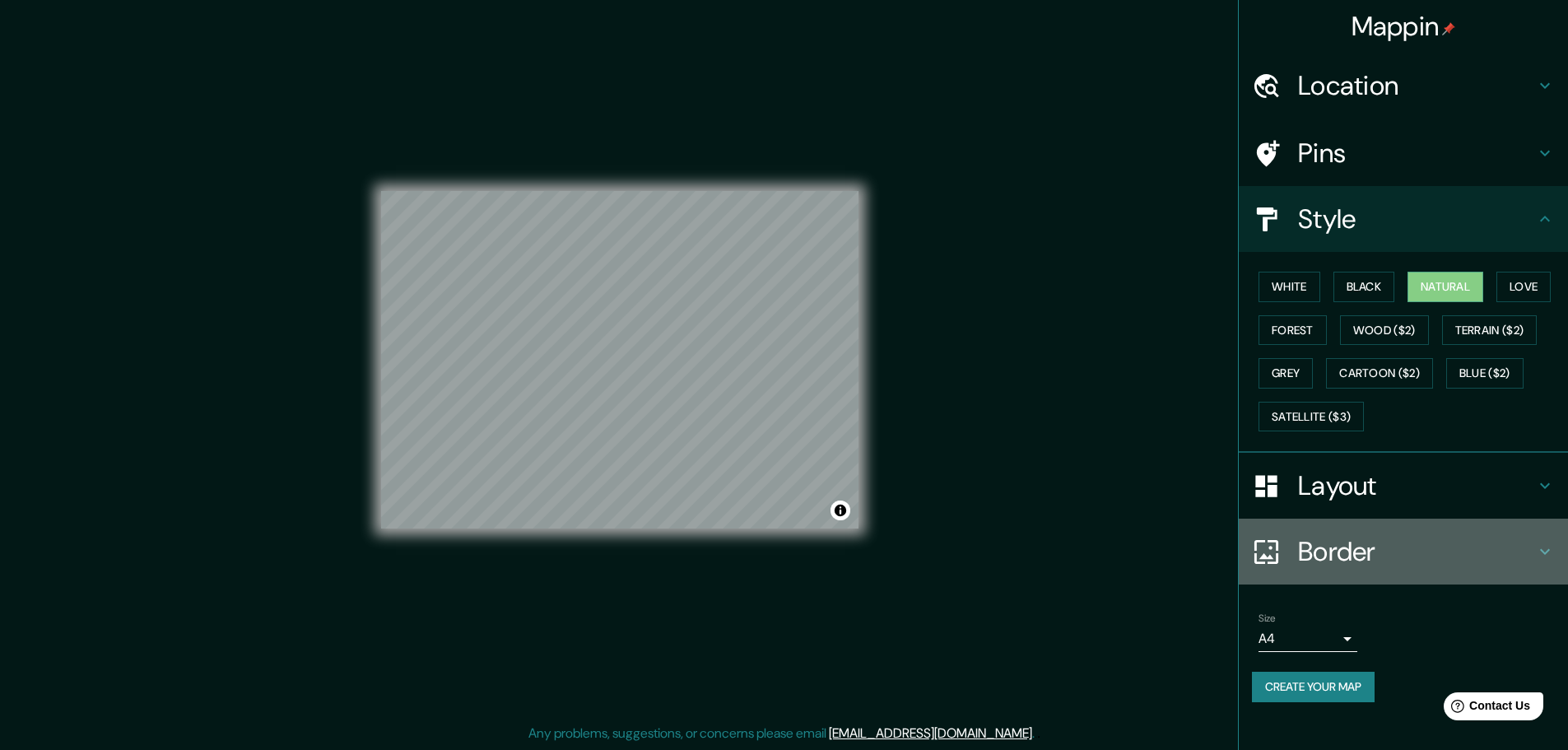
click at [1421, 558] on h4 "Border" at bounding box center [1416, 551] width 237 height 33
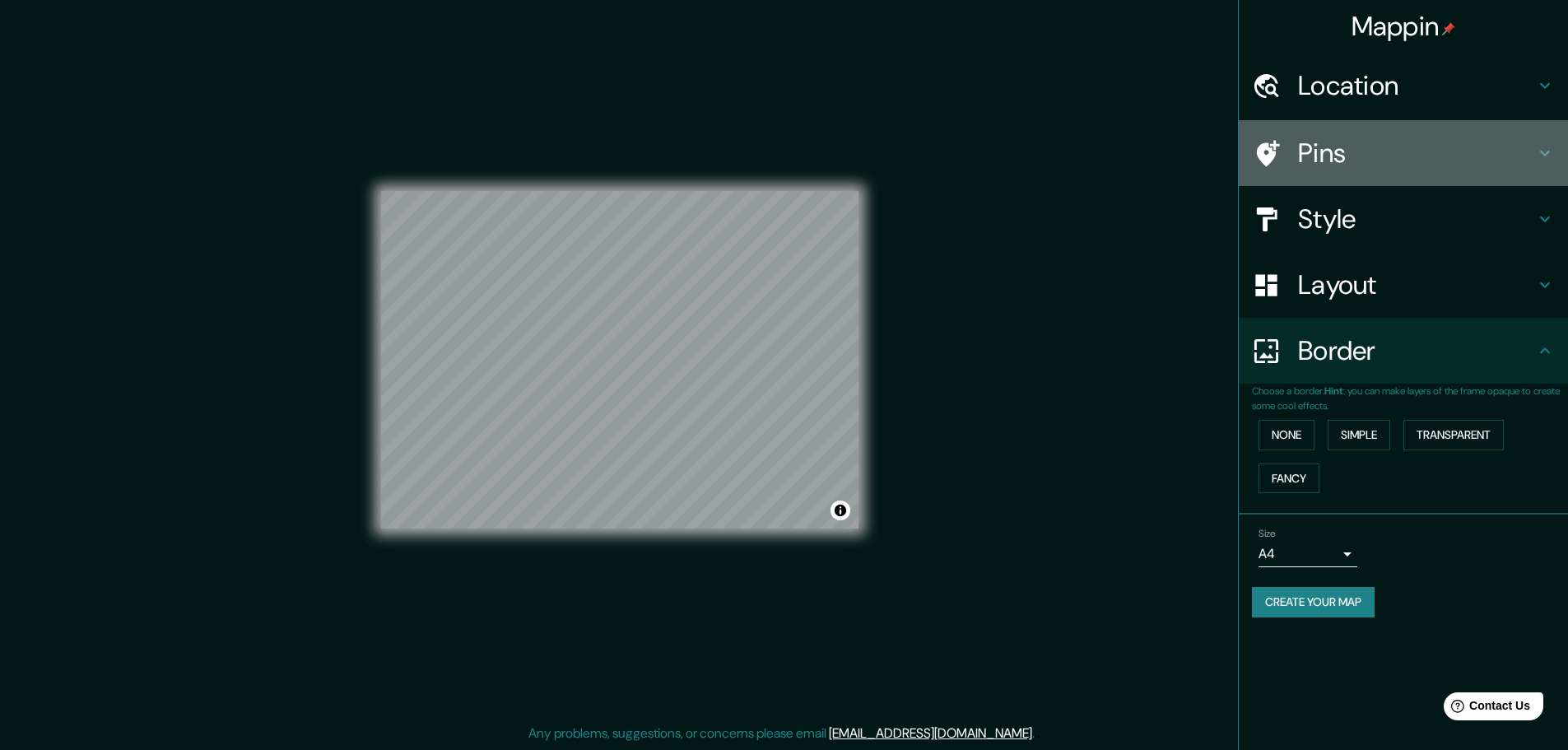
click at [1335, 150] on h4 "Pins" at bounding box center [1416, 153] width 237 height 33
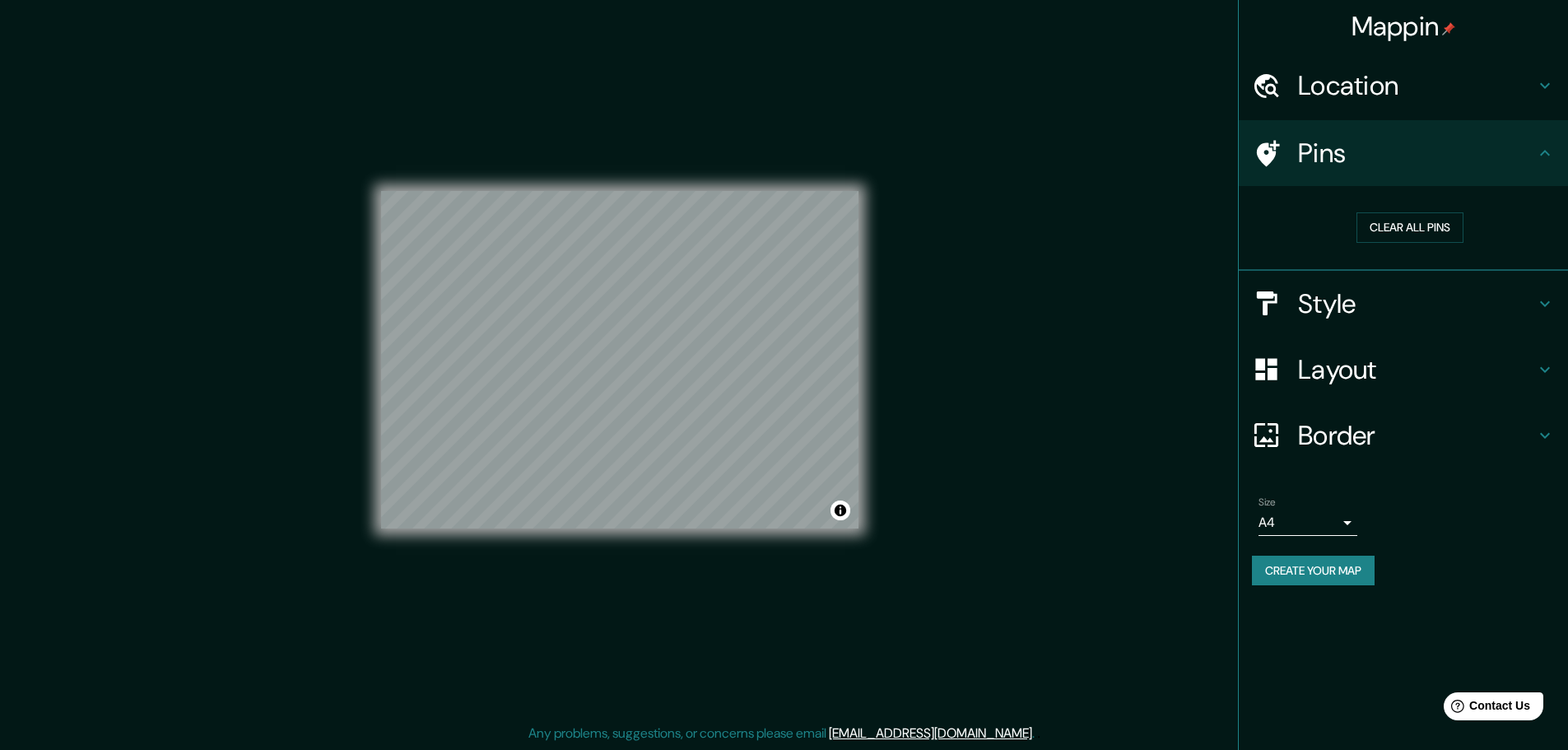
click at [1371, 89] on h4 "Location" at bounding box center [1416, 85] width 237 height 33
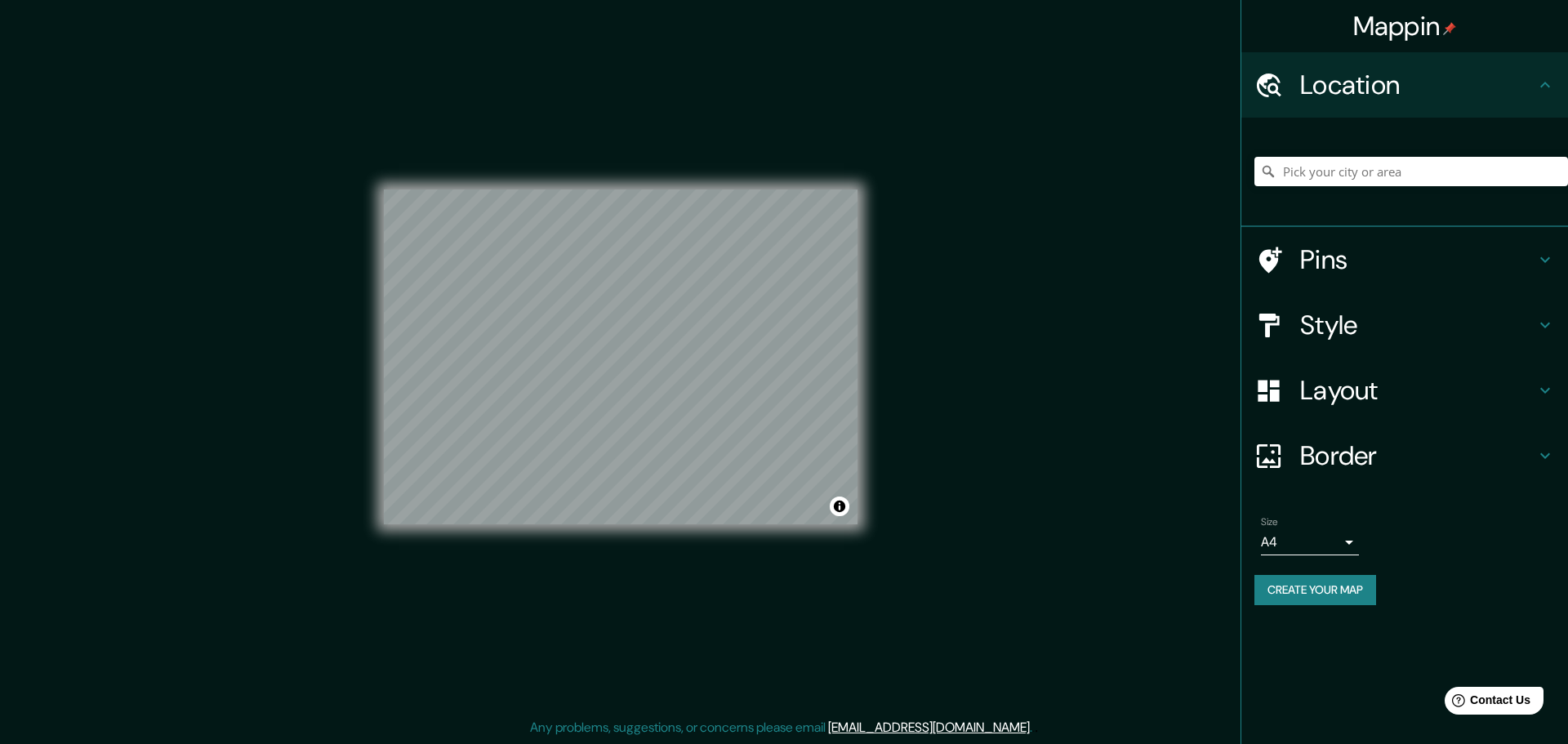
click at [1292, 547] on body "Mappin Location Pins Style Layout Border Choose a border. Hint : you can make l…" at bounding box center [784, 368] width 1568 height 744
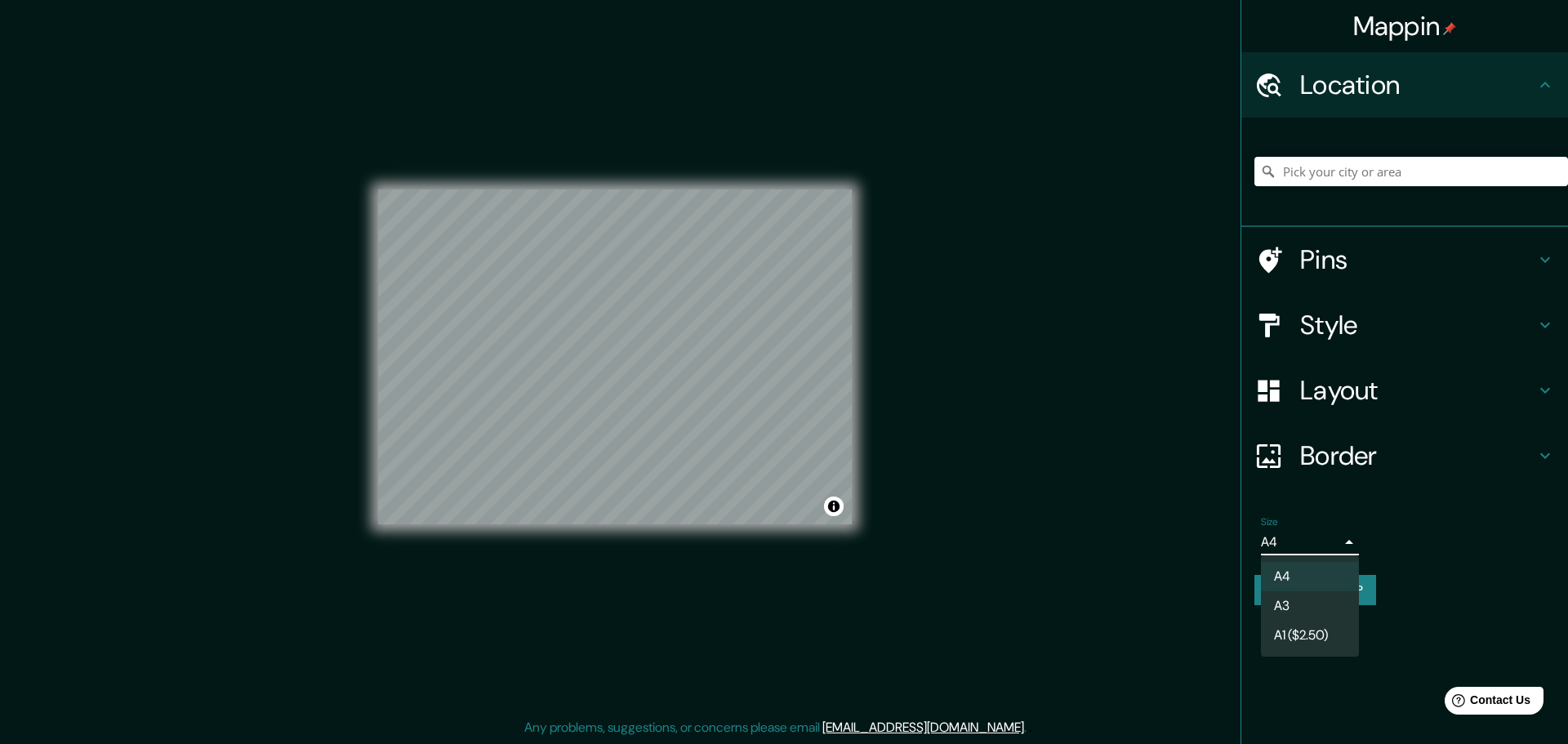
click at [1312, 595] on li "A3" at bounding box center [1310, 605] width 98 height 29
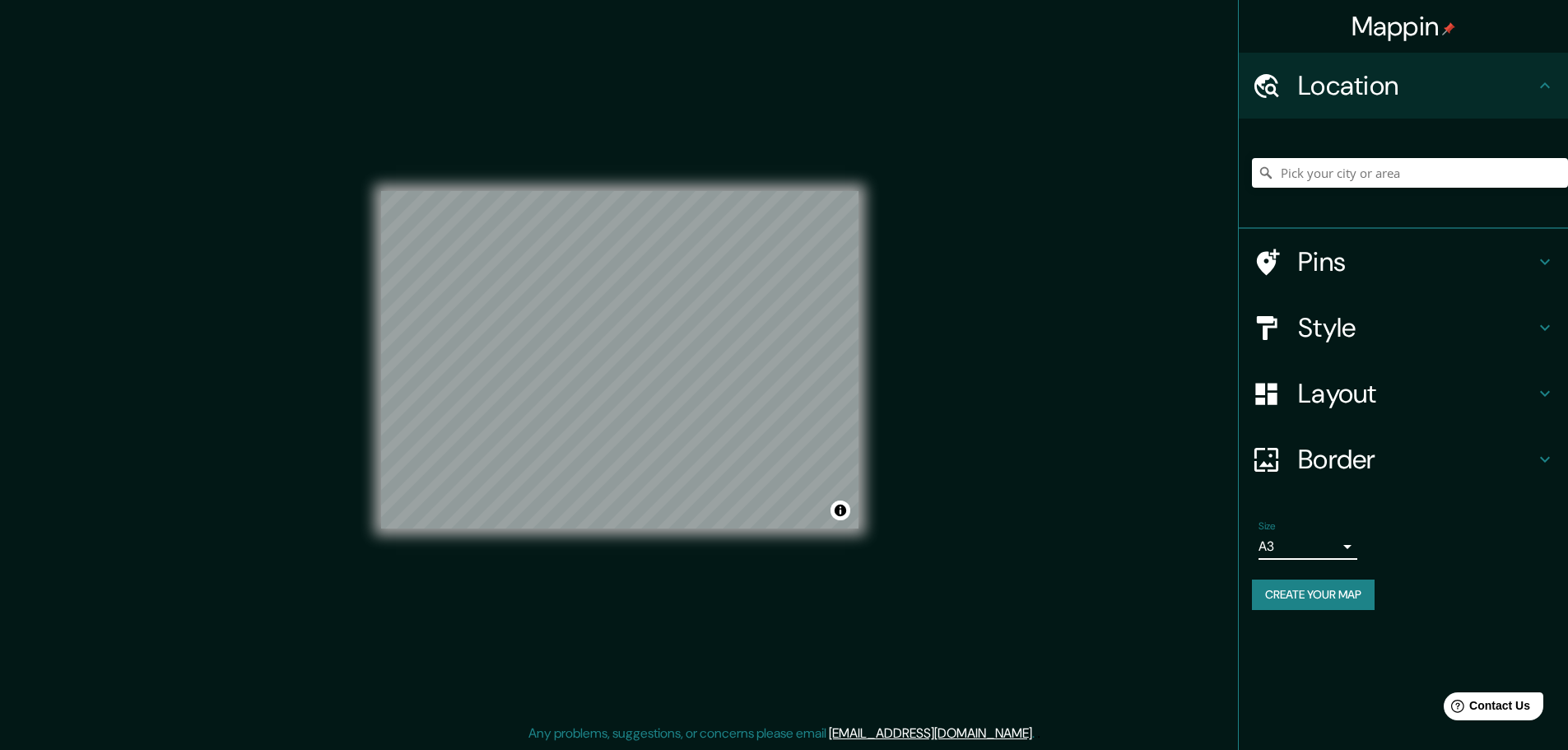
click at [1339, 589] on button "Create your map" at bounding box center [1313, 595] width 122 height 31
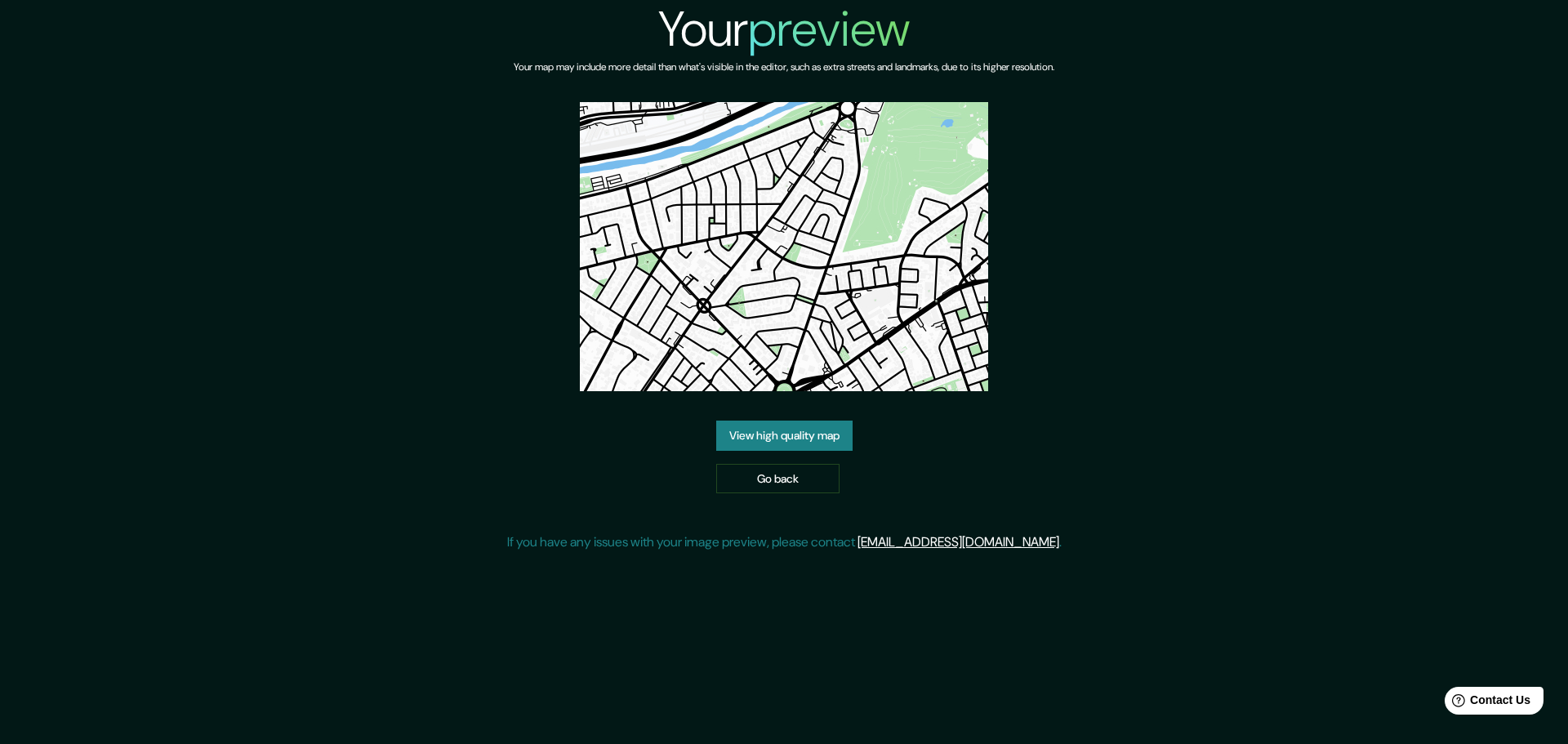
click at [805, 432] on link "View high quality map" at bounding box center [785, 436] width 137 height 30
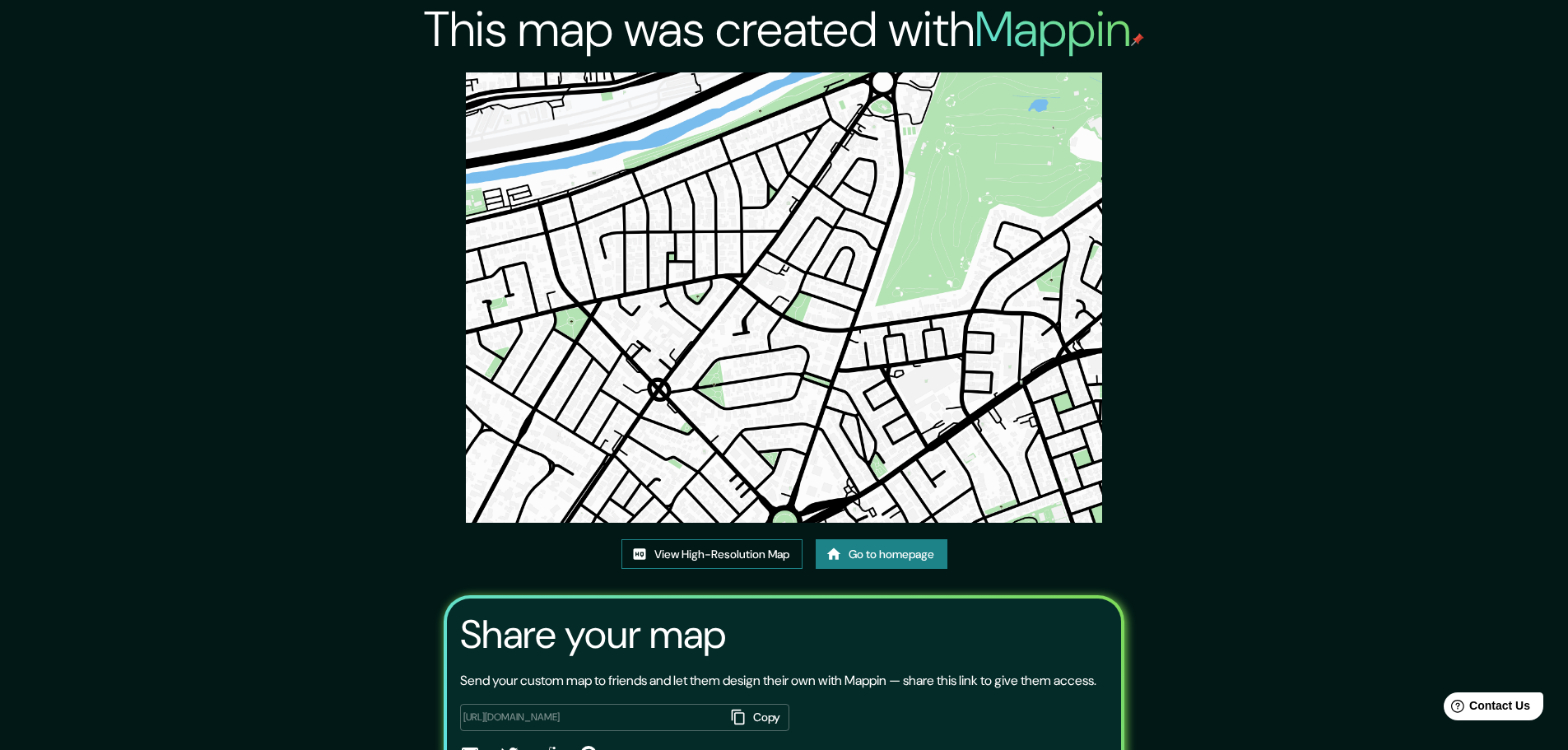
click at [764, 566] on link "View High-Resolution Map" at bounding box center [711, 555] width 181 height 31
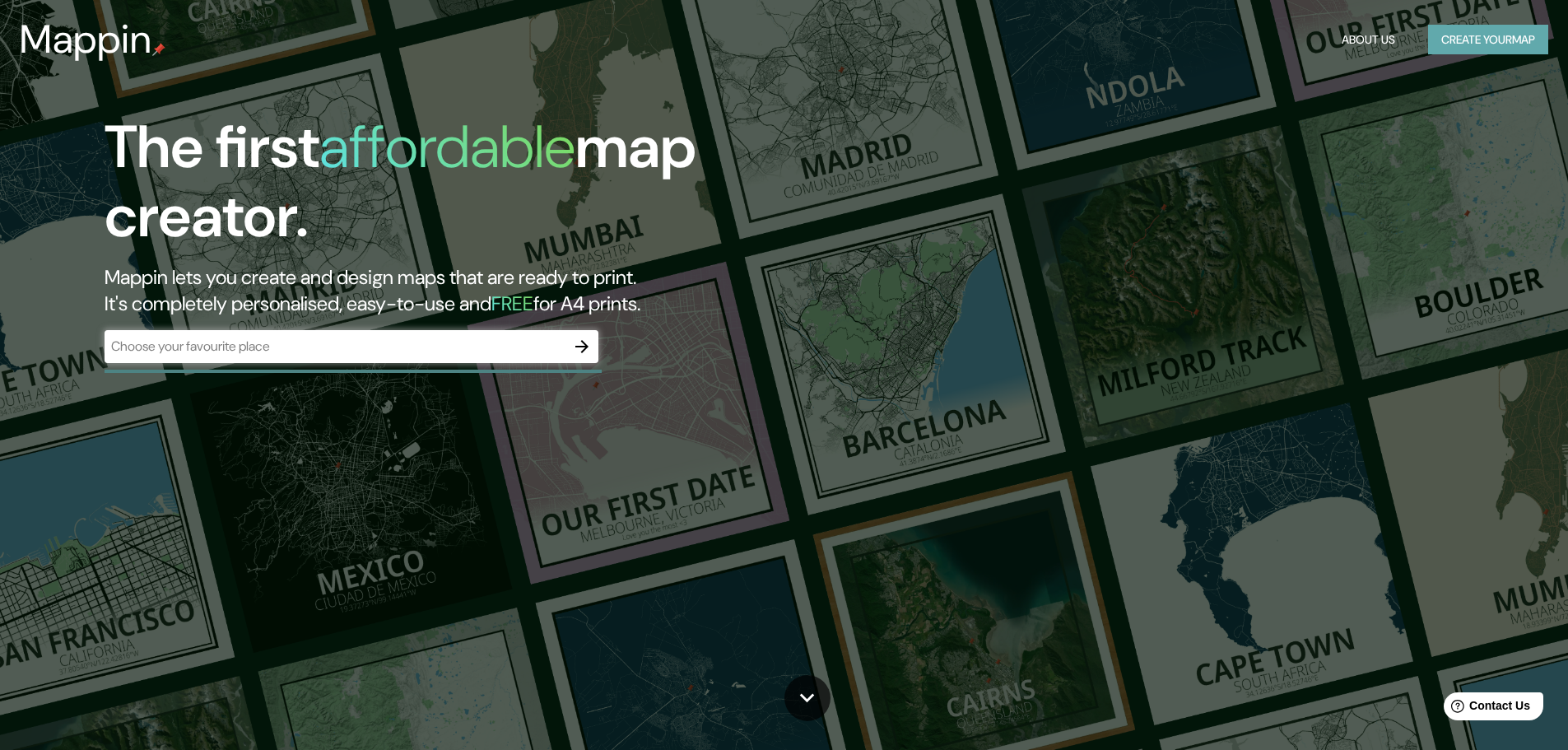
click at [1452, 44] on button "Create your map" at bounding box center [1488, 40] width 120 height 31
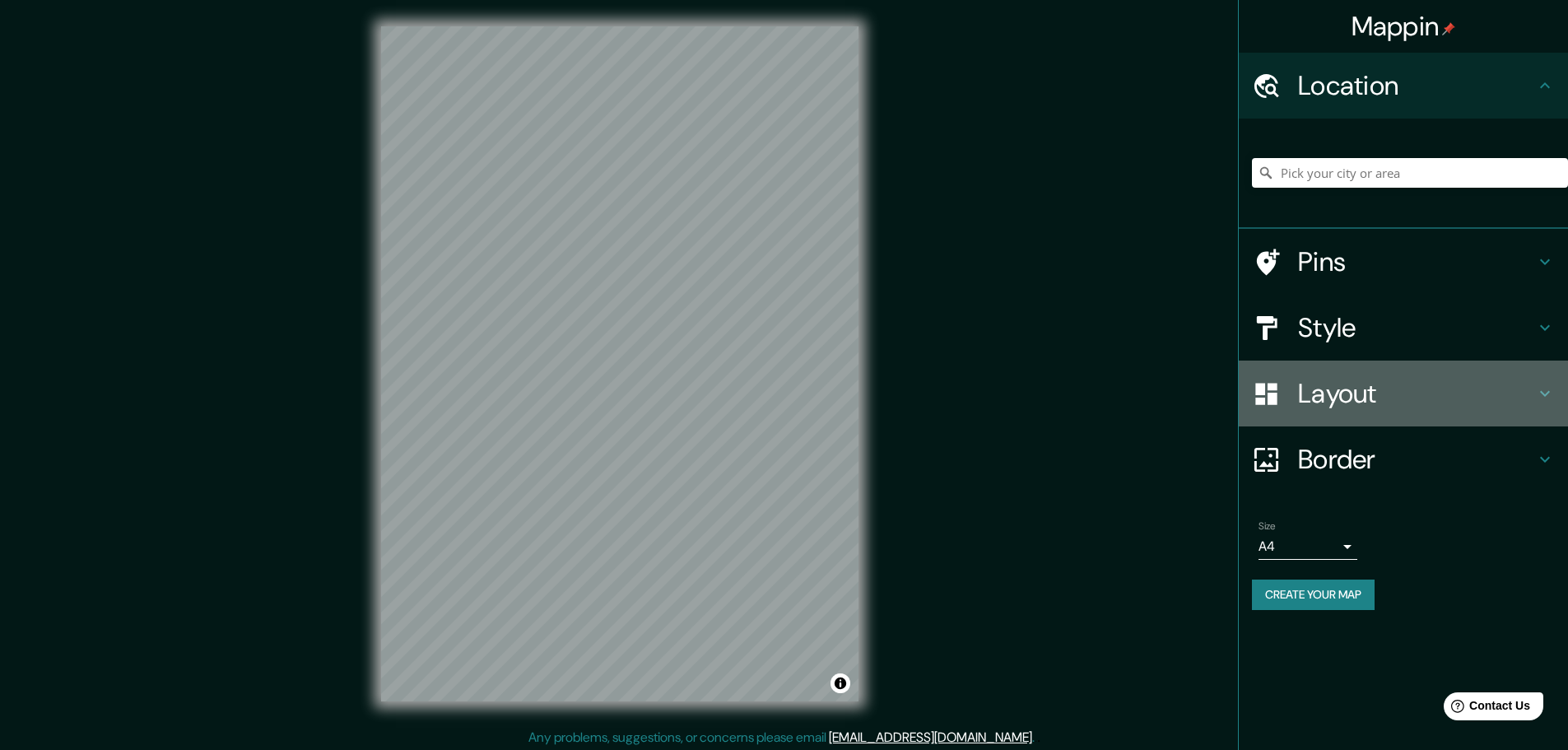
click at [1364, 393] on h4 "Layout" at bounding box center [1416, 393] width 237 height 33
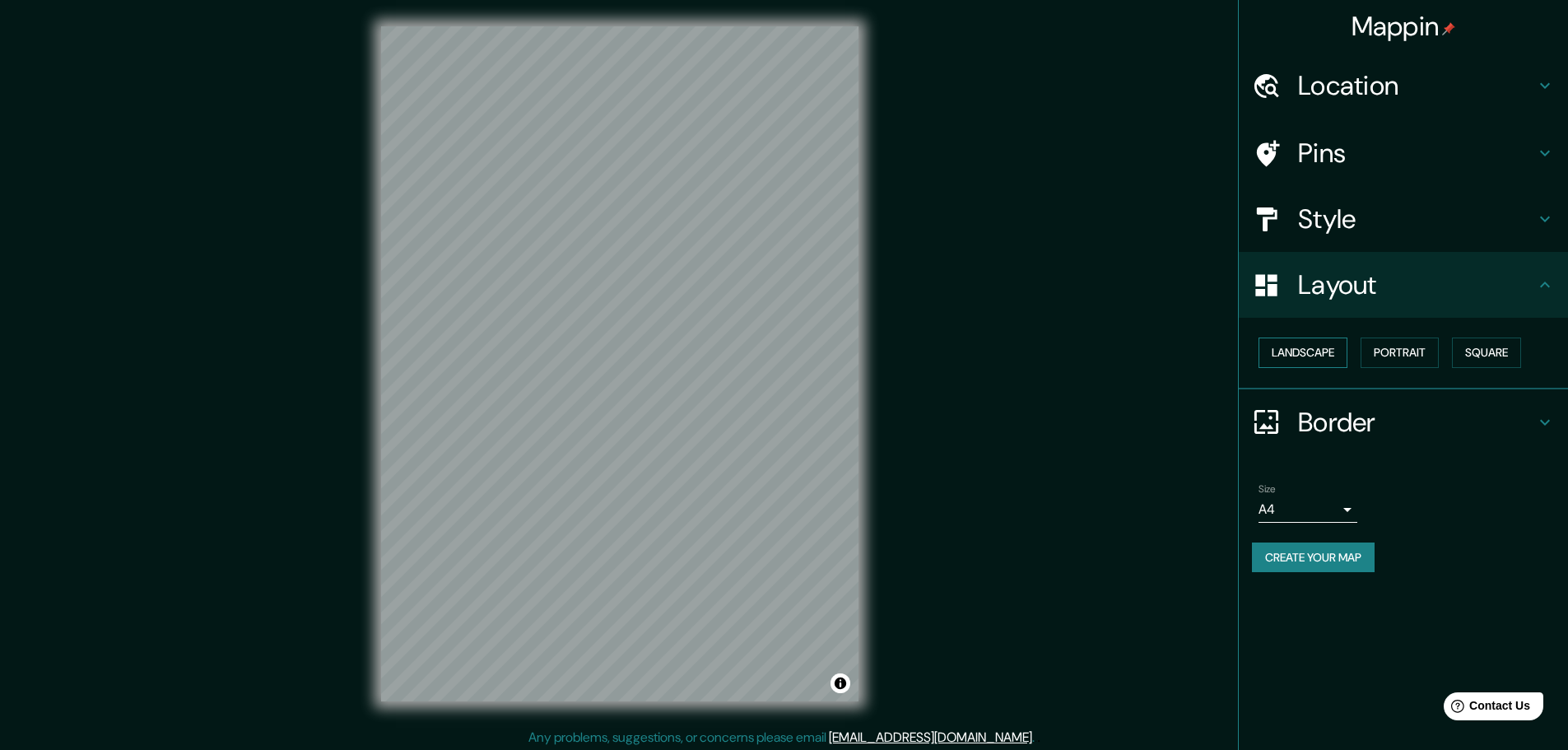
click at [1321, 342] on button "Landscape" at bounding box center [1302, 353] width 89 height 31
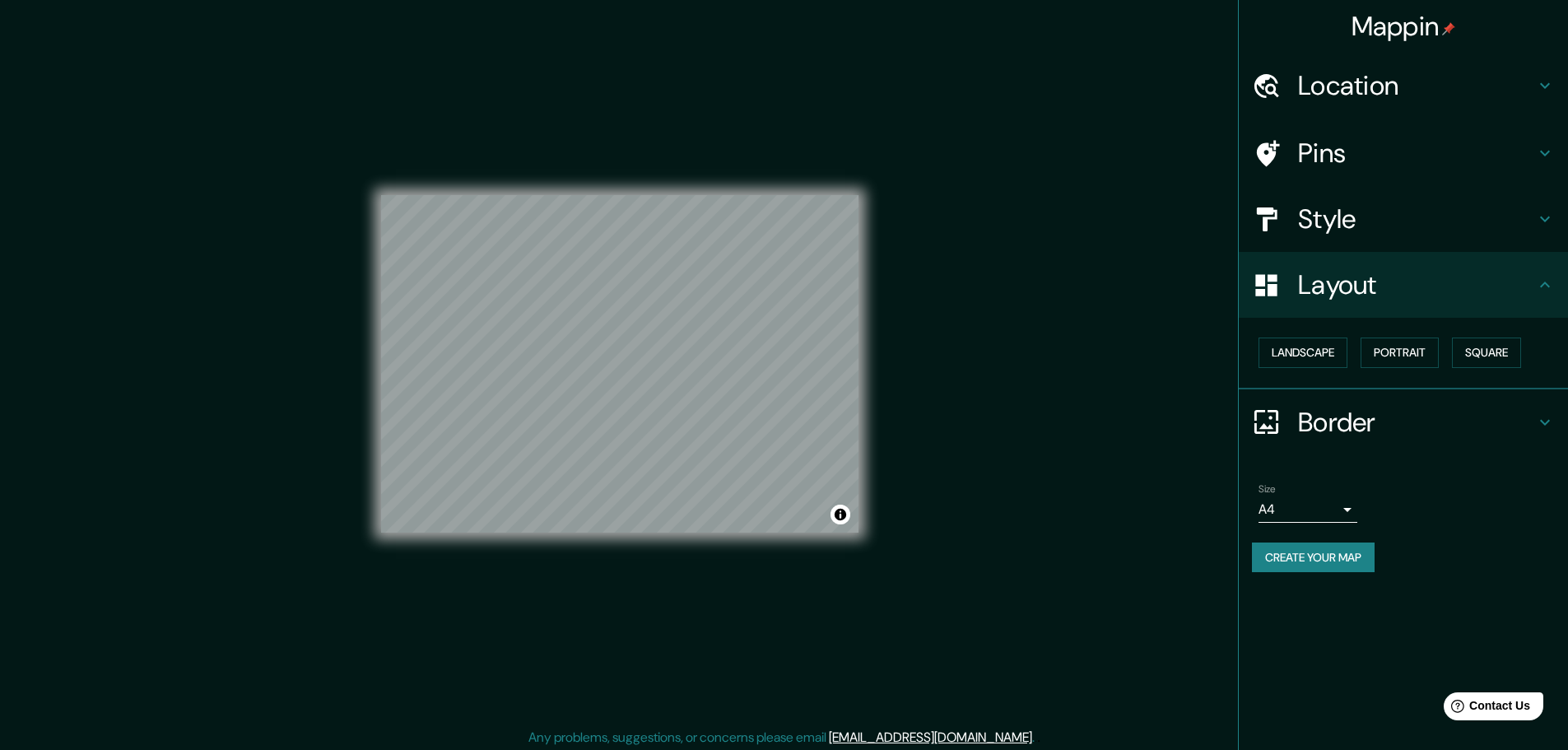
click at [1348, 232] on h4 "Style" at bounding box center [1416, 219] width 237 height 33
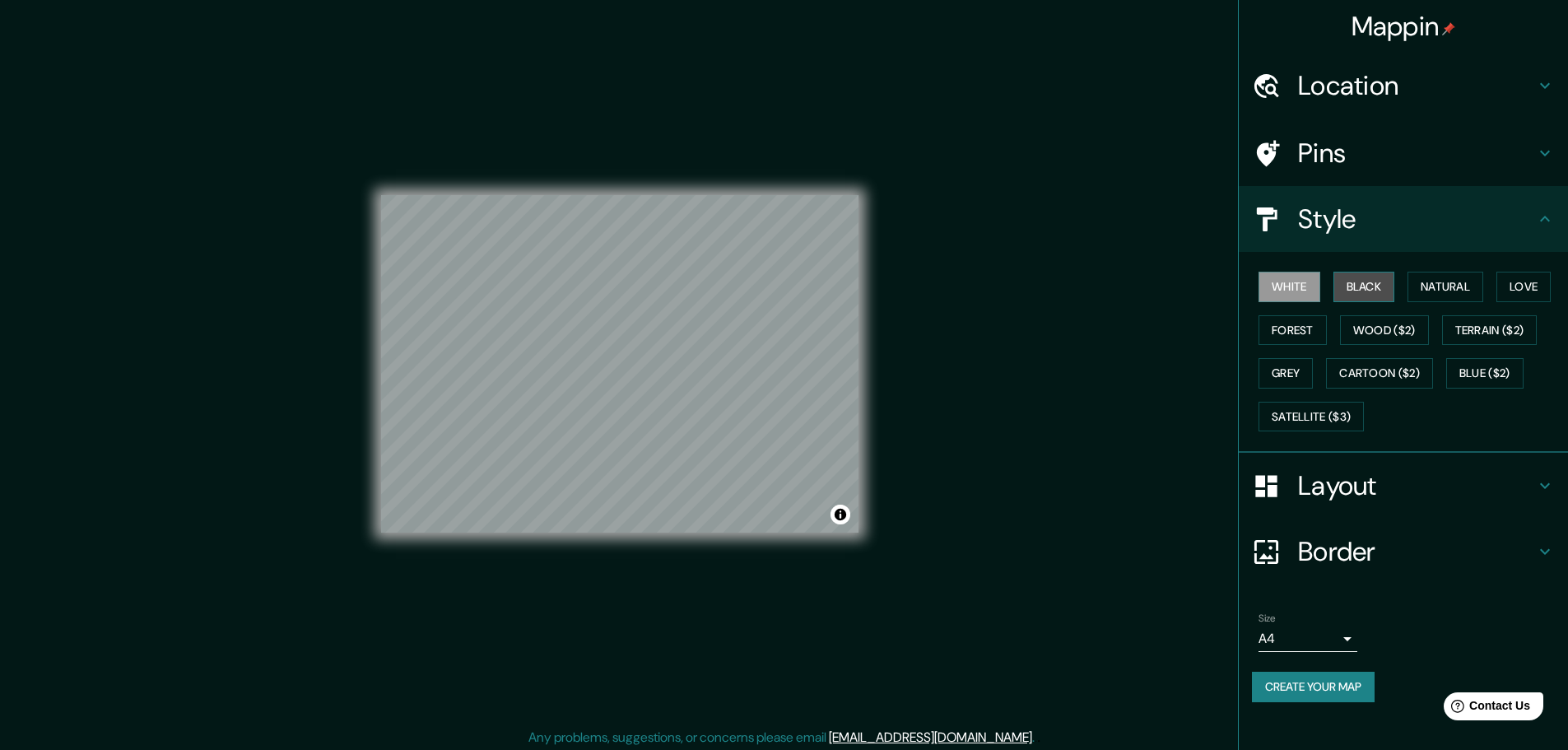
click at [1368, 282] on button "Black" at bounding box center [1363, 287] width 62 height 31
click at [1443, 280] on button "Natural" at bounding box center [1445, 287] width 76 height 31
click at [1290, 323] on button "Forest" at bounding box center [1292, 331] width 68 height 31
click at [1281, 289] on button "White" at bounding box center [1289, 287] width 62 height 31
click at [1356, 287] on button "Black" at bounding box center [1363, 287] width 62 height 31
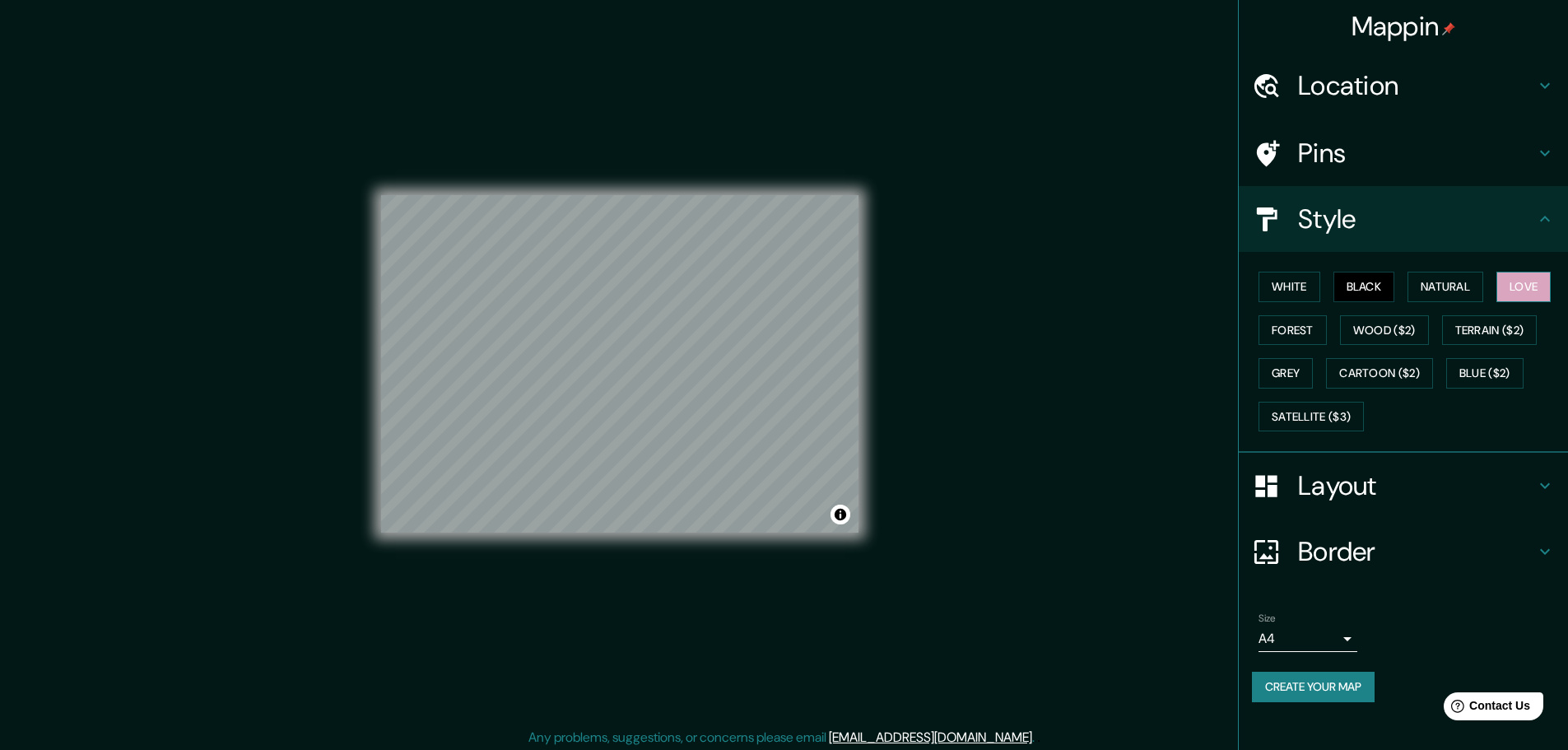
click at [1538, 289] on button "Love" at bounding box center [1523, 287] width 54 height 31
click at [1301, 363] on button "Grey" at bounding box center [1285, 373] width 54 height 31
click at [1306, 328] on button "Forest" at bounding box center [1292, 331] width 68 height 31
click at [1286, 287] on button "White" at bounding box center [1289, 287] width 62 height 31
click at [1350, 281] on button "Black" at bounding box center [1363, 287] width 62 height 31
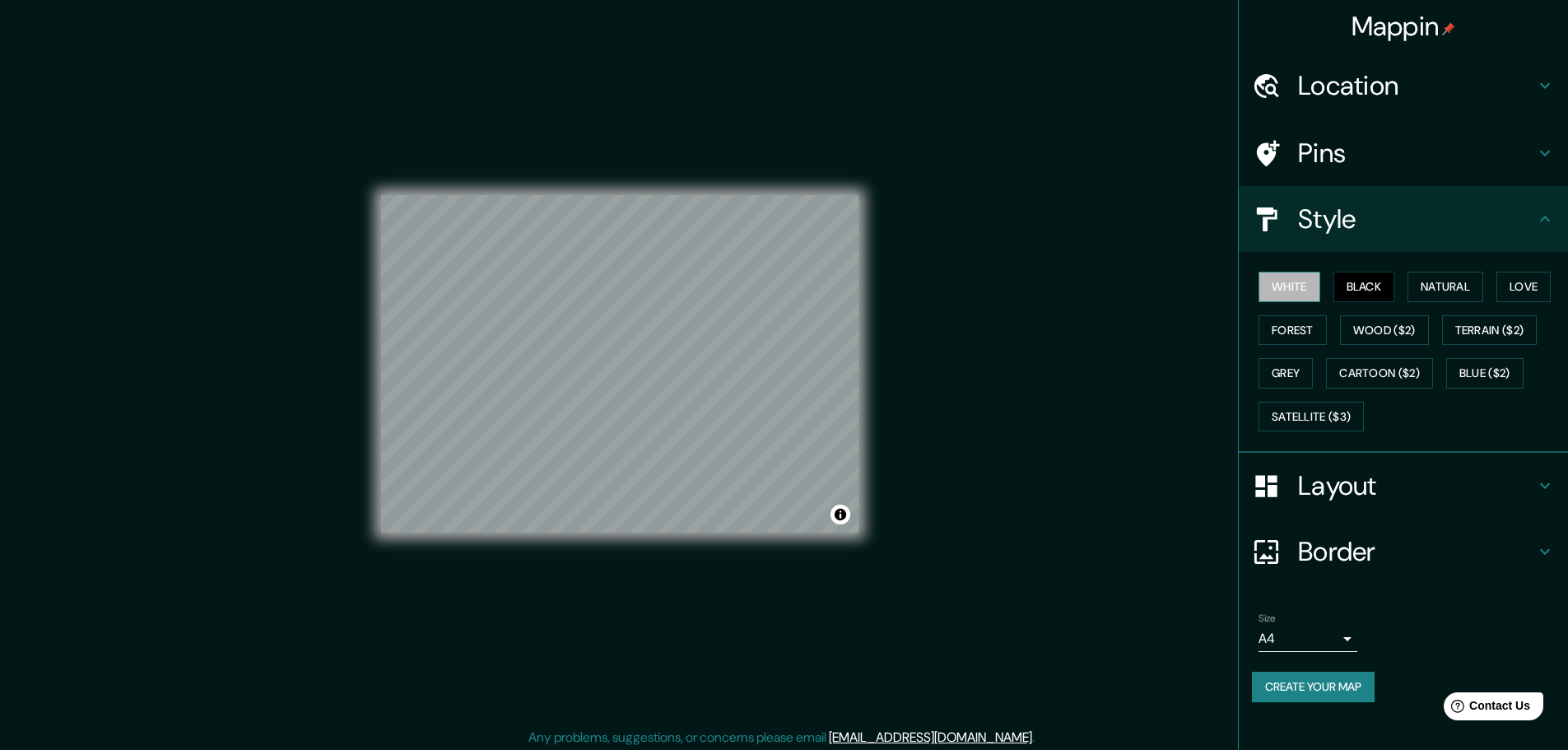
click at [1308, 281] on button "White" at bounding box center [1289, 287] width 62 height 31
click at [1347, 285] on button "Black" at bounding box center [1363, 287] width 62 height 31
click at [1302, 325] on button "Forest" at bounding box center [1292, 331] width 68 height 31
click at [1320, 635] on body "Mappin Location Pins Style White Black Natural Love Forest Wood ($2) Terrain ($…" at bounding box center [784, 374] width 1568 height 750
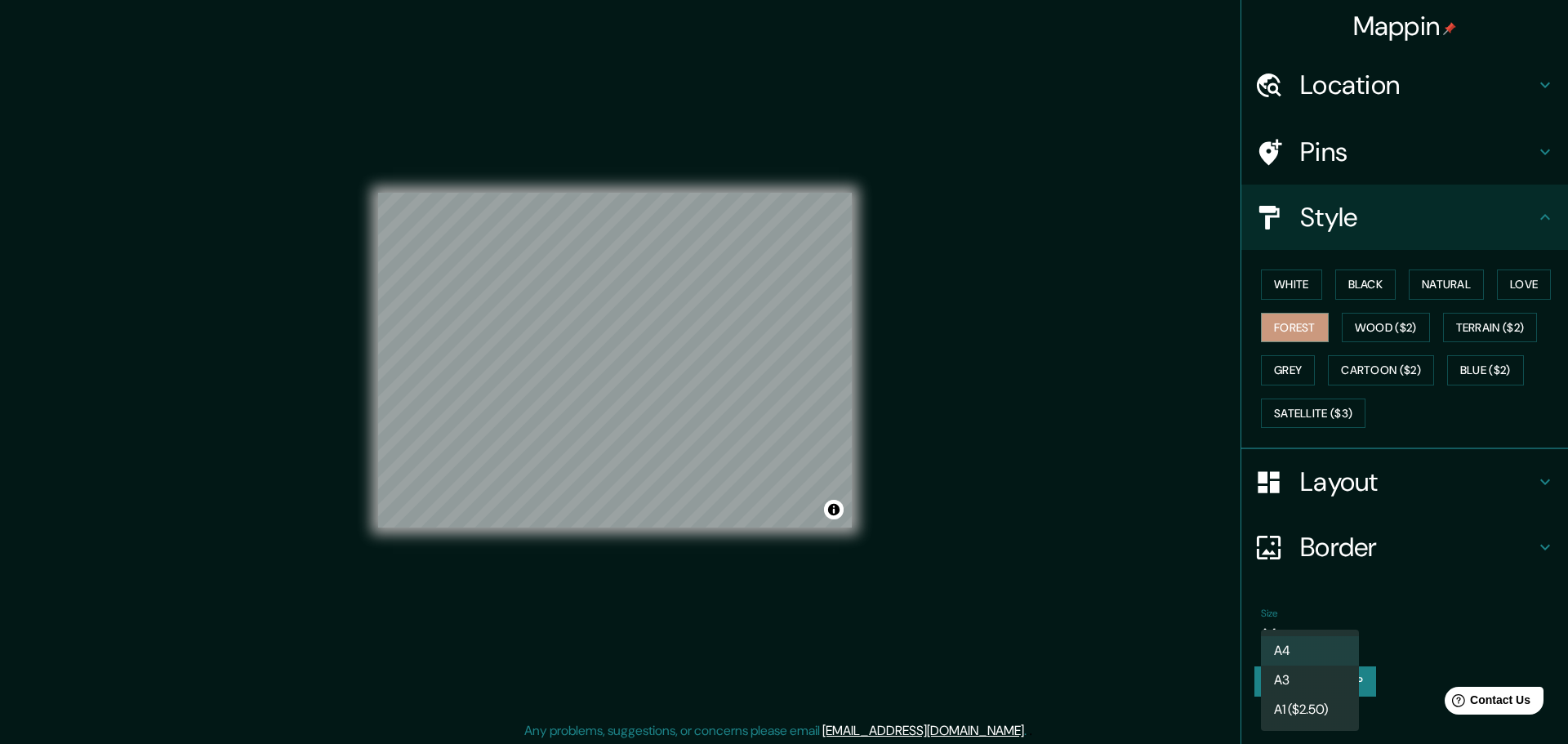
click at [1322, 671] on li "A3" at bounding box center [1310, 679] width 98 height 29
type input "a4"
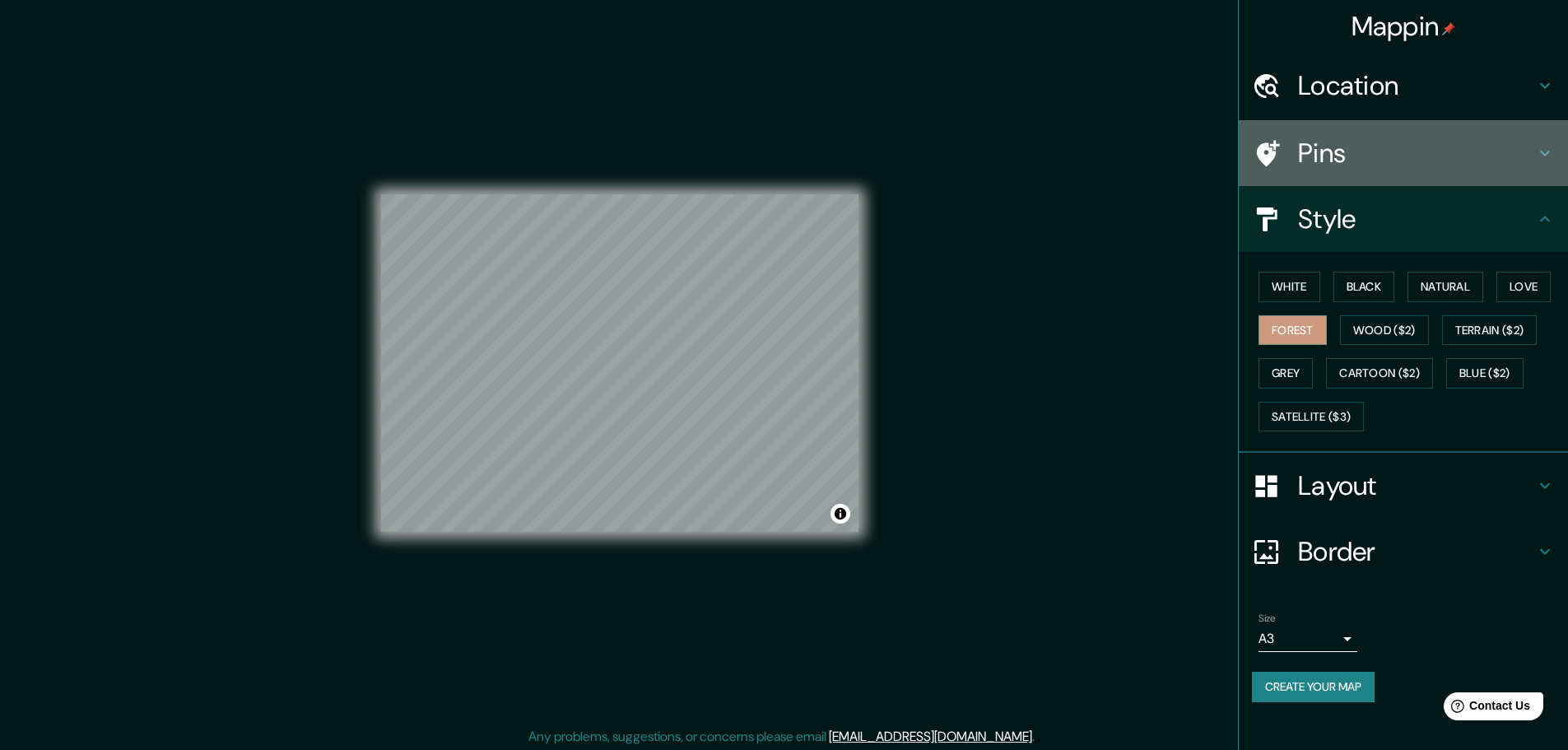
click at [1309, 144] on h4 "Pins" at bounding box center [1416, 153] width 237 height 33
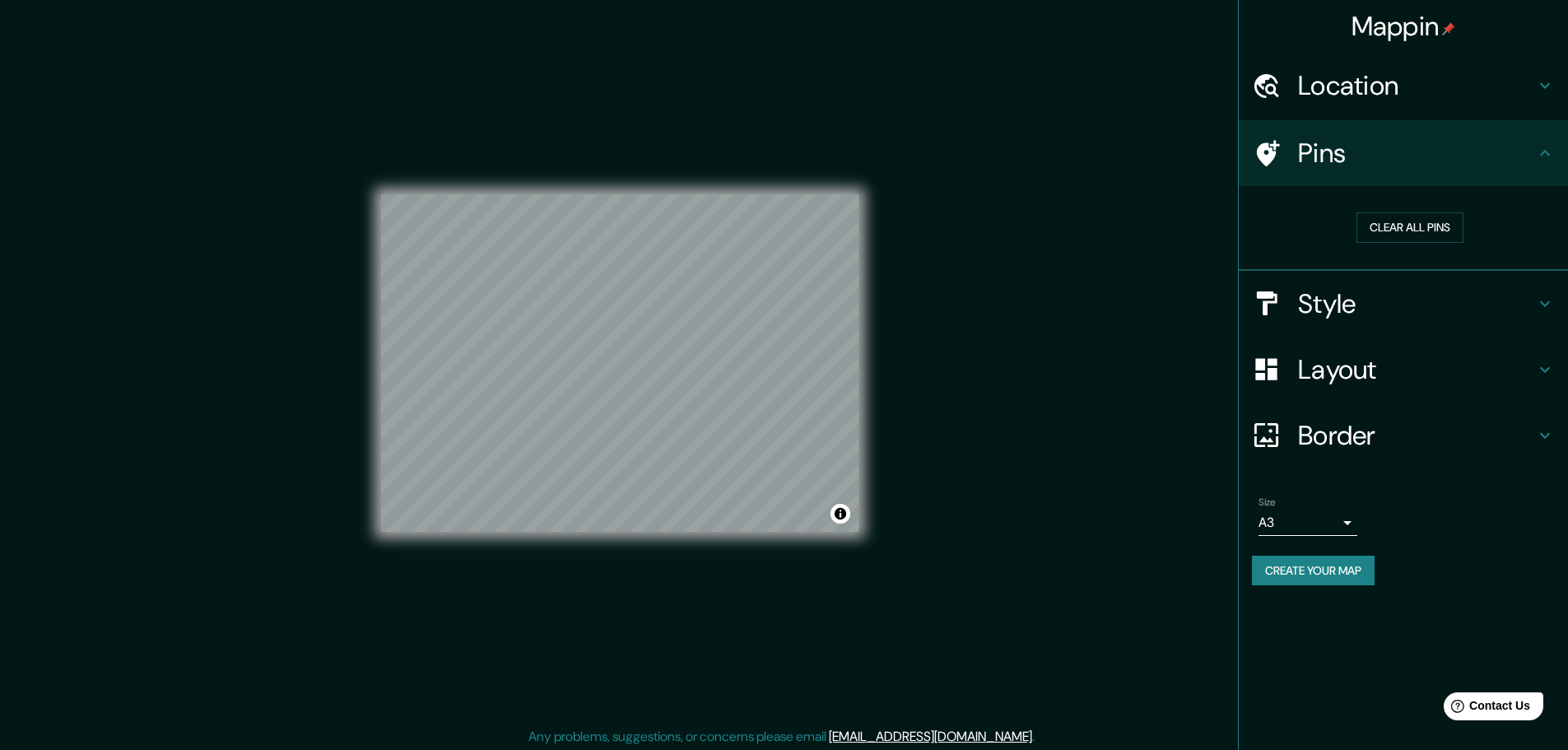
click at [1344, 95] on h4 "Location" at bounding box center [1416, 85] width 237 height 33
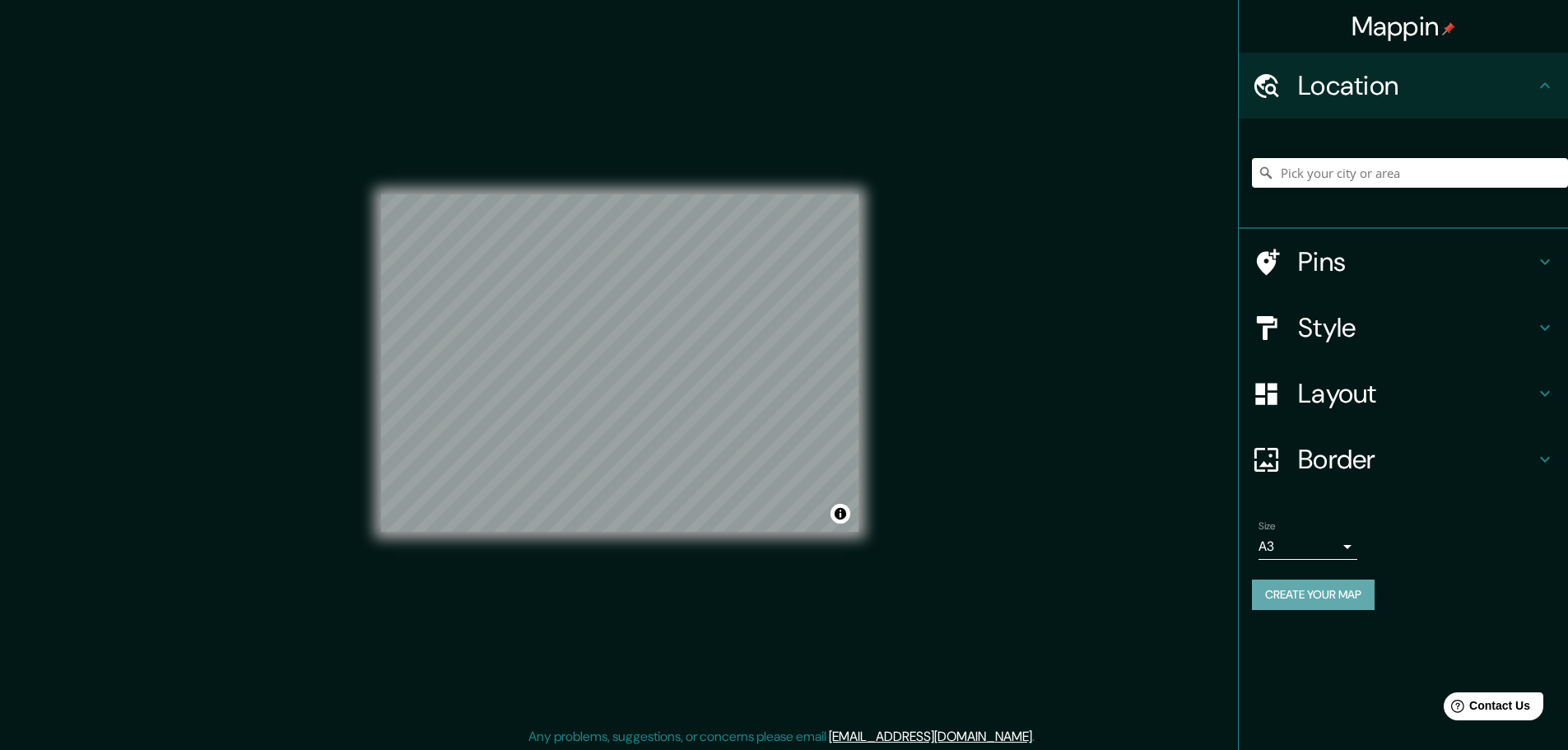
click at [1293, 599] on button "Create your map" at bounding box center [1313, 595] width 122 height 31
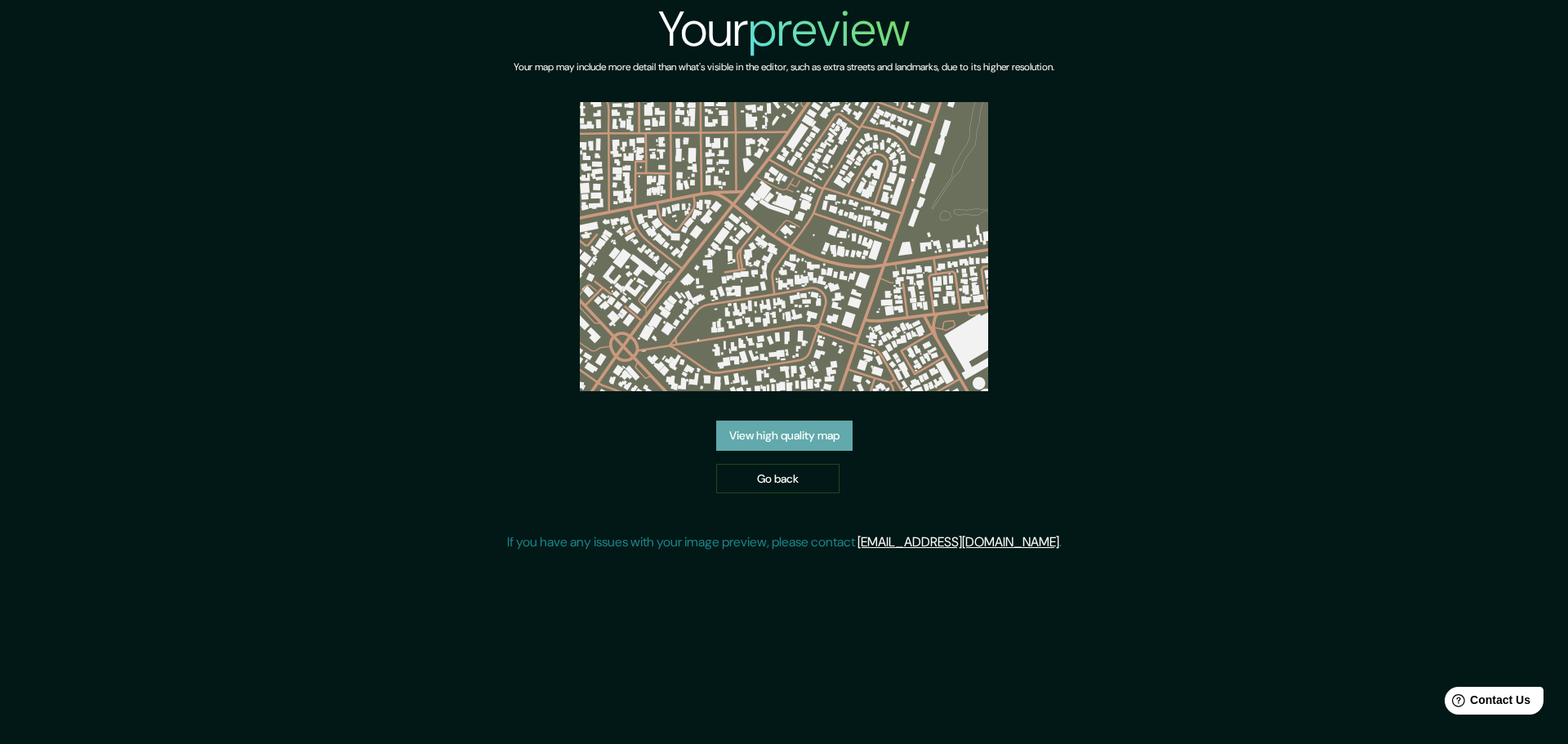
click at [827, 435] on link "View high quality map" at bounding box center [785, 436] width 137 height 30
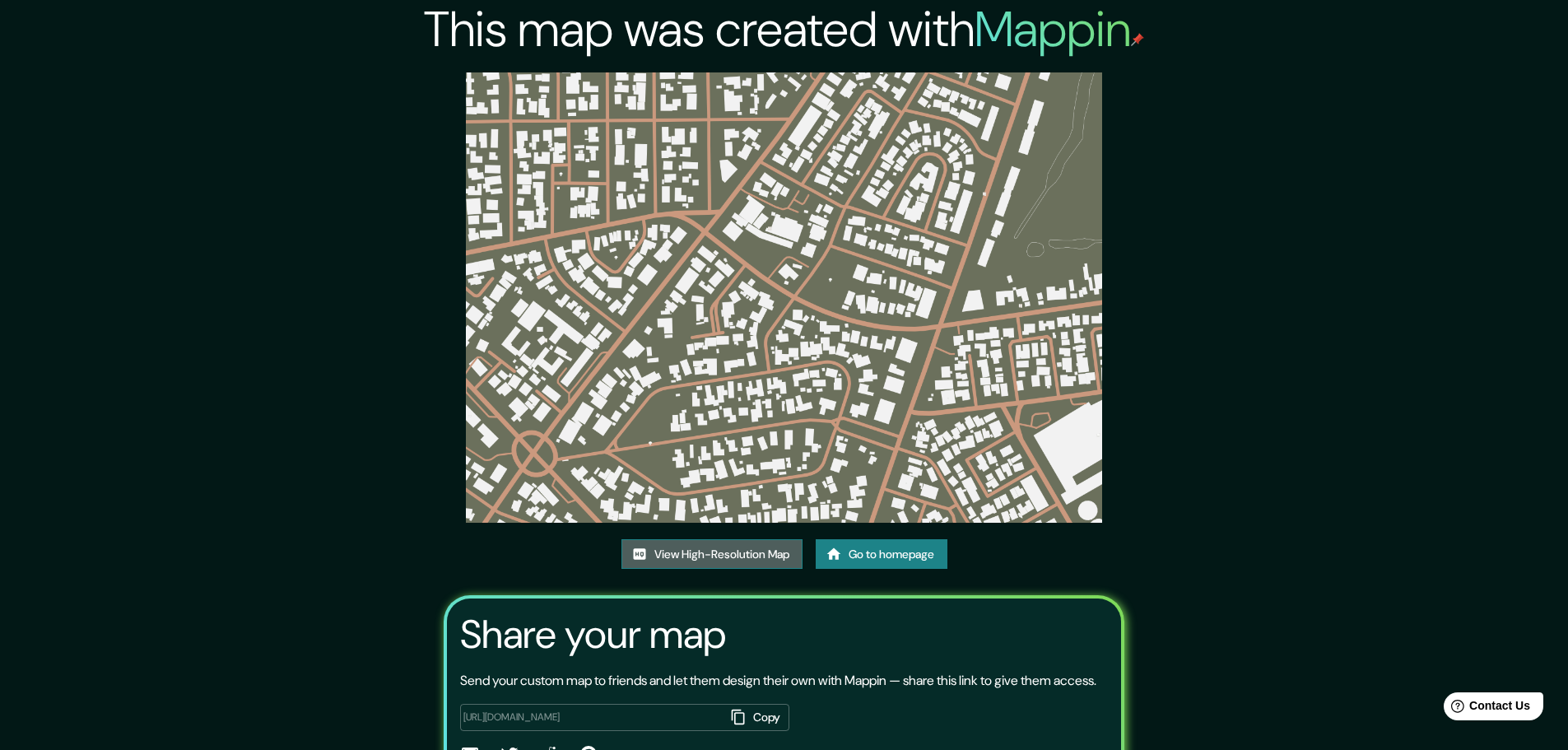
click at [750, 562] on link "View High-Resolution Map" at bounding box center [711, 555] width 181 height 31
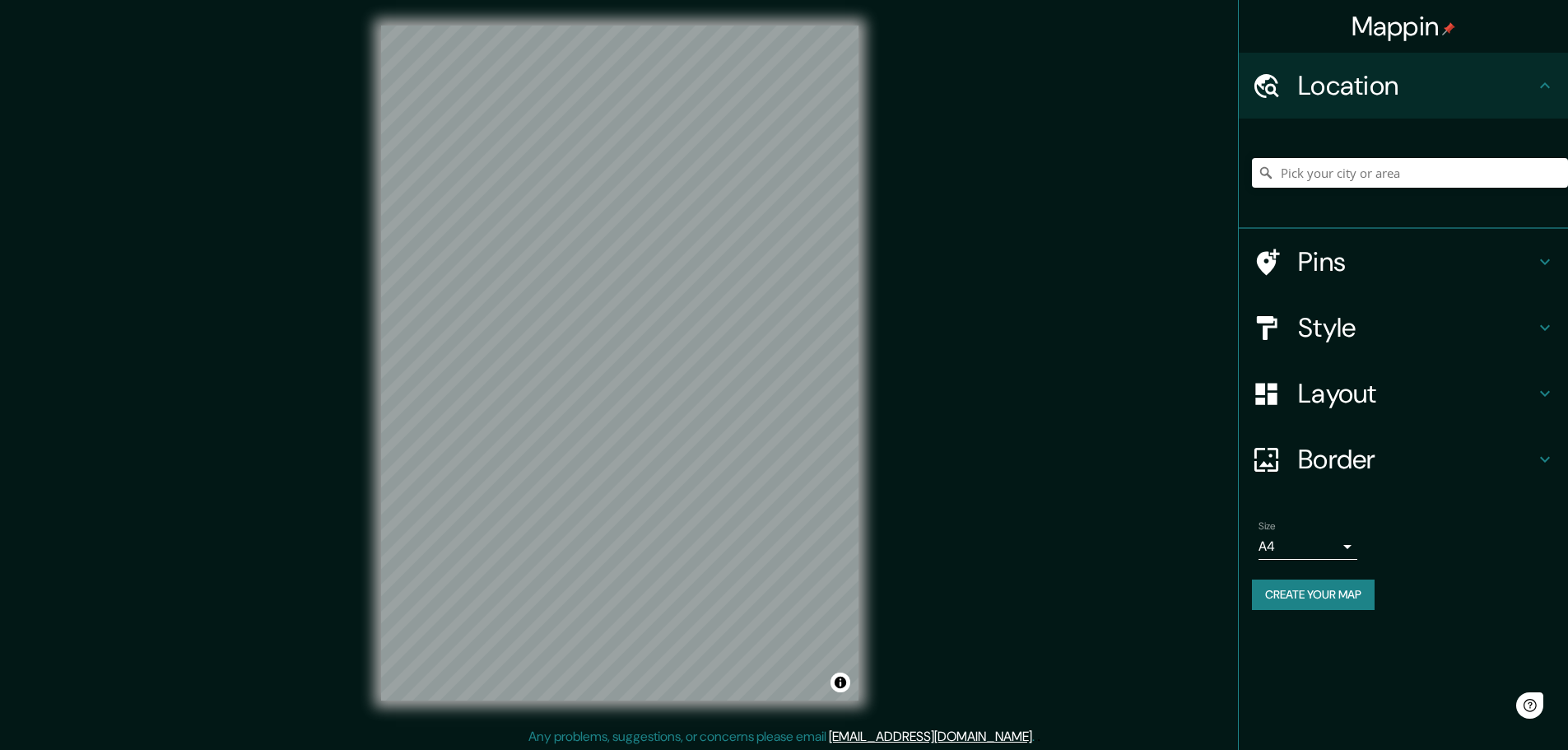
scroll to position [1, 0]
click at [1287, 396] on div at bounding box center [1274, 394] width 46 height 29
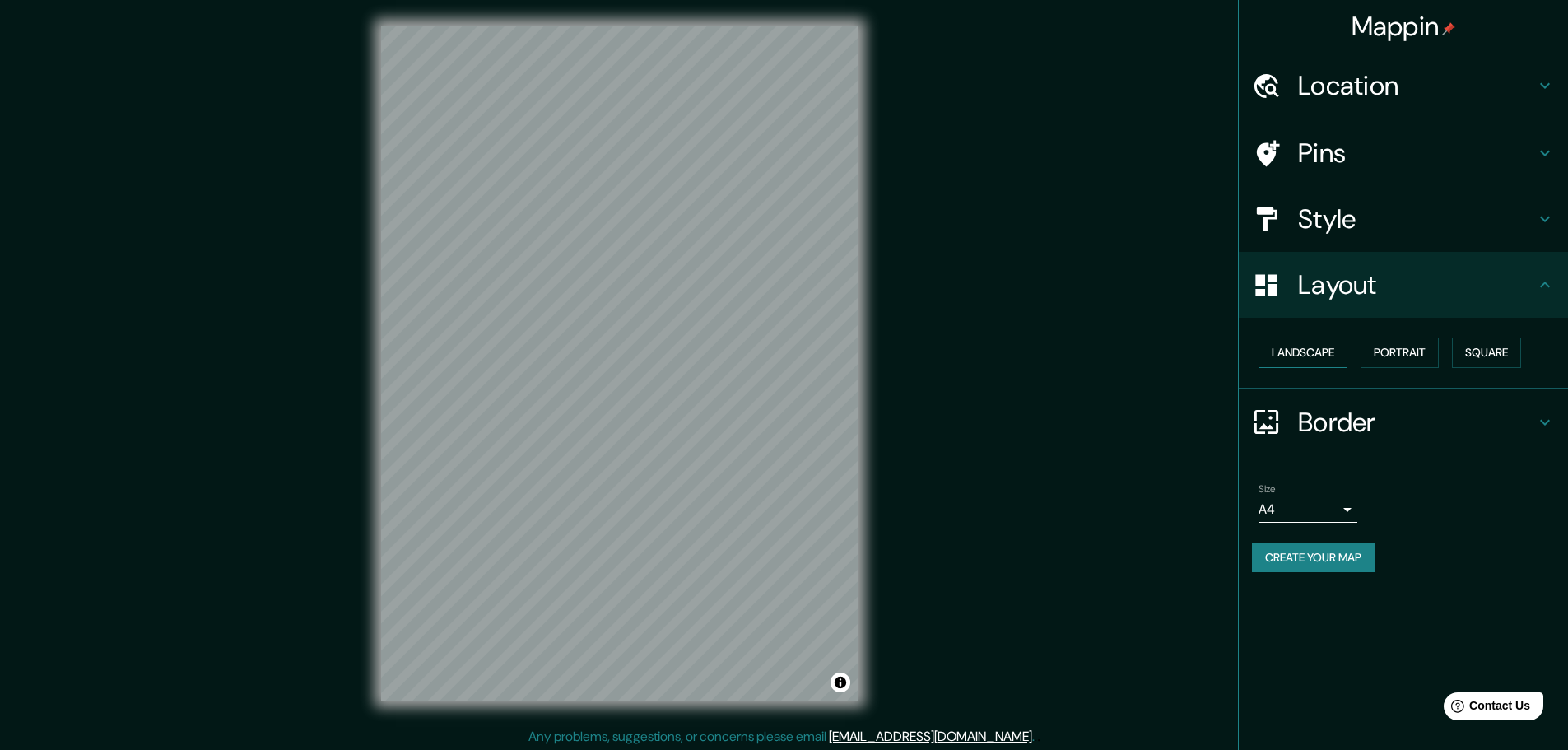
click at [1304, 348] on button "Landscape" at bounding box center [1302, 353] width 89 height 31
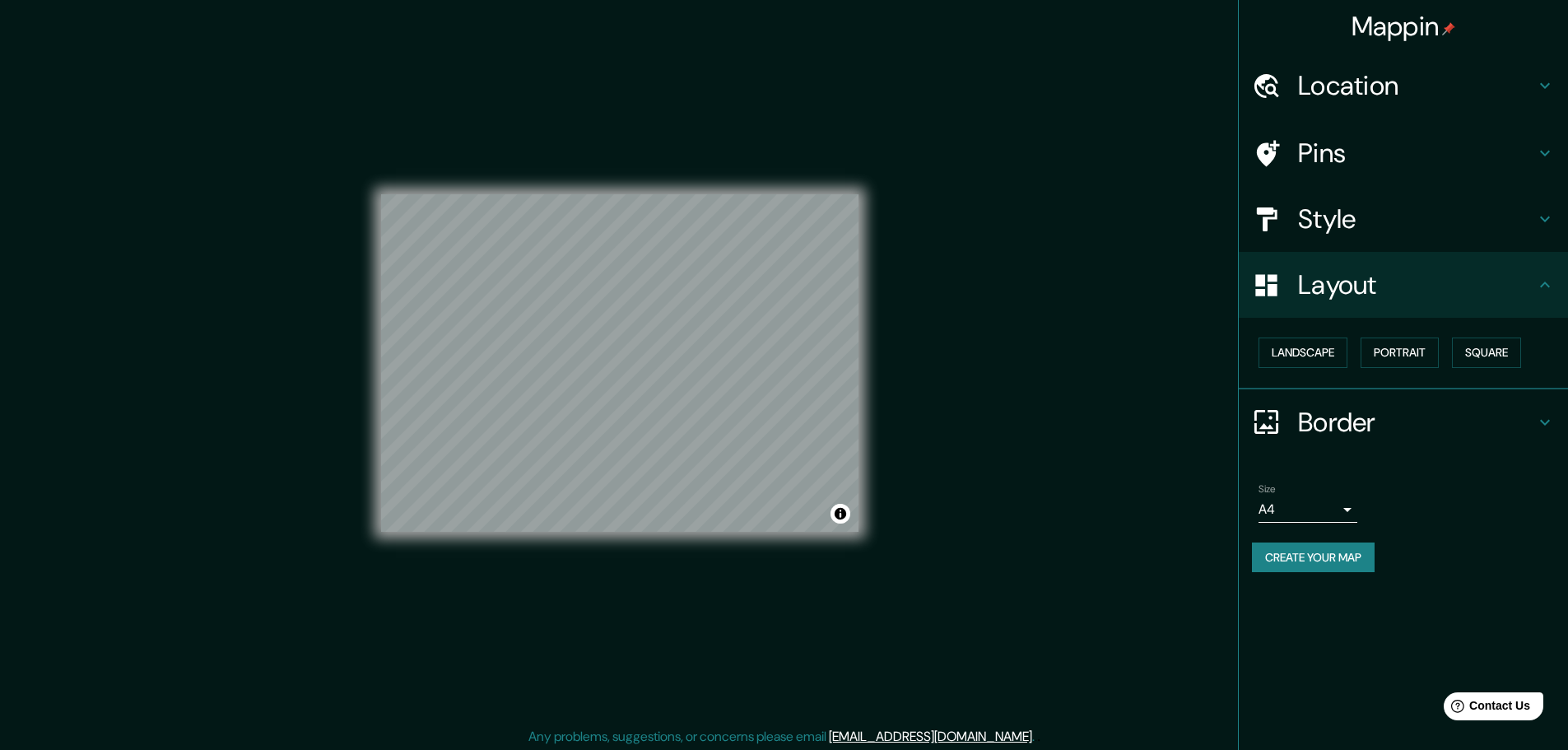
click at [1375, 242] on div "Style" at bounding box center [1403, 219] width 329 height 66
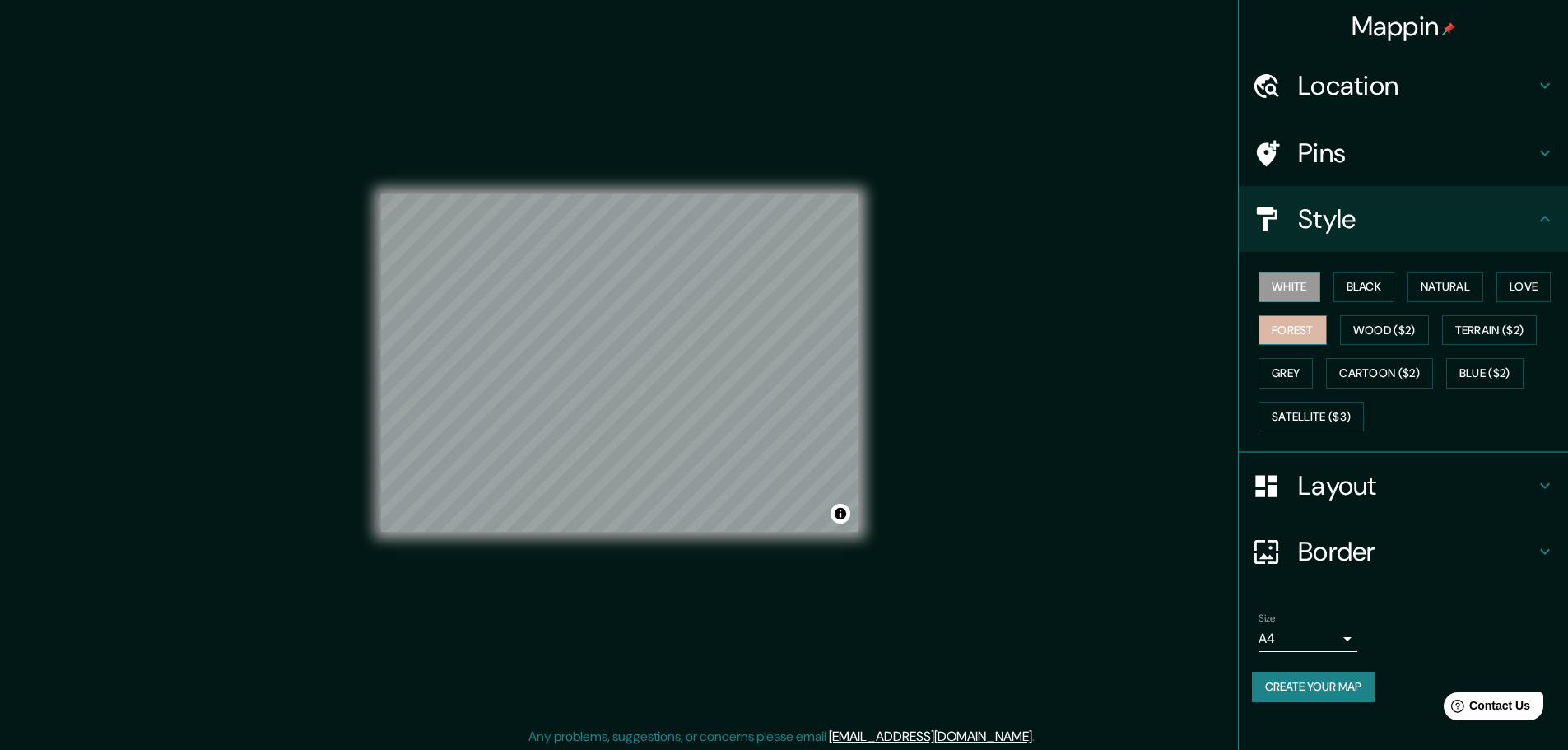
click at [1312, 329] on button "Forest" at bounding box center [1292, 331] width 68 height 31
